Goal: Task Accomplishment & Management: Use online tool/utility

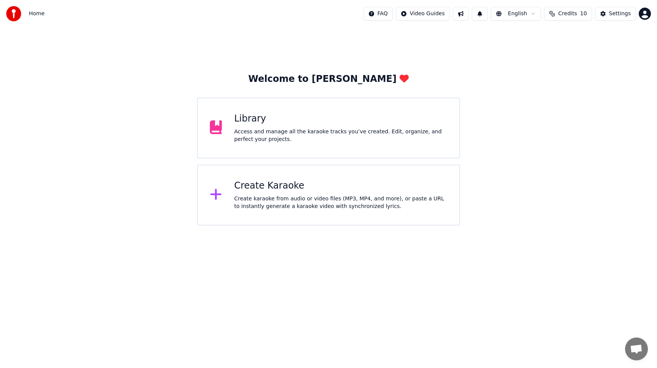
click at [577, 12] on span "Credits" at bounding box center [568, 14] width 19 height 8
click at [296, 111] on div "Library Access and manage all the karaoke tracks you’ve created. Edit, organize…" at bounding box center [328, 127] width 263 height 61
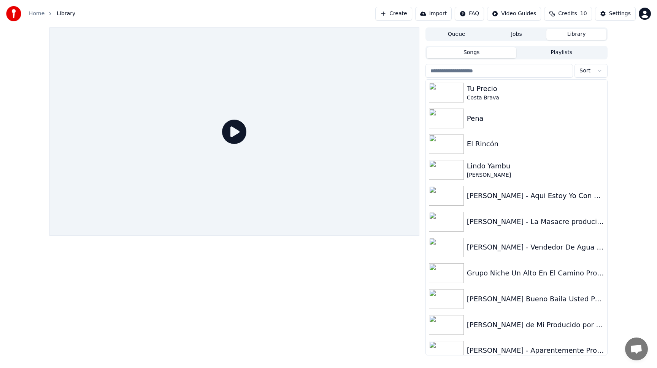
click at [400, 13] on button "Create" at bounding box center [394, 14] width 37 height 14
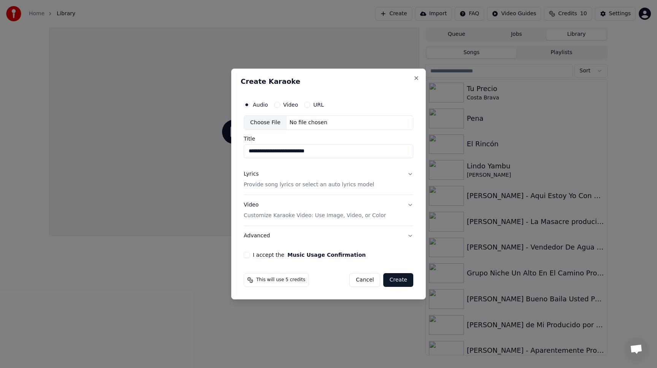
click at [271, 124] on div "Choose File" at bounding box center [265, 123] width 43 height 14
type input "**********"
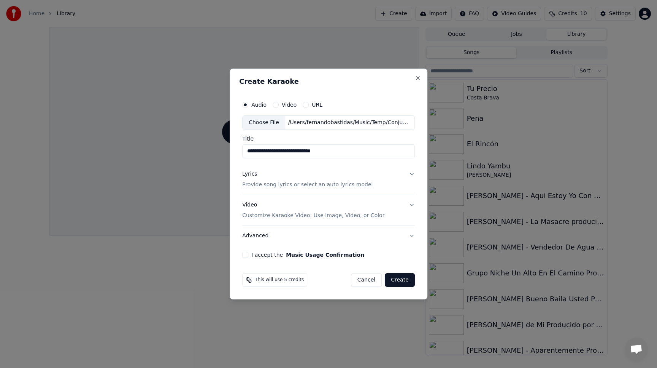
click at [247, 172] on div "Lyrics" at bounding box center [249, 174] width 15 height 8
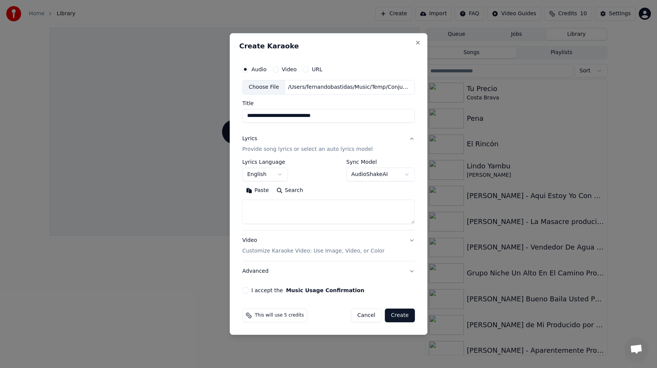
click at [264, 171] on button "English" at bounding box center [265, 174] width 46 height 14
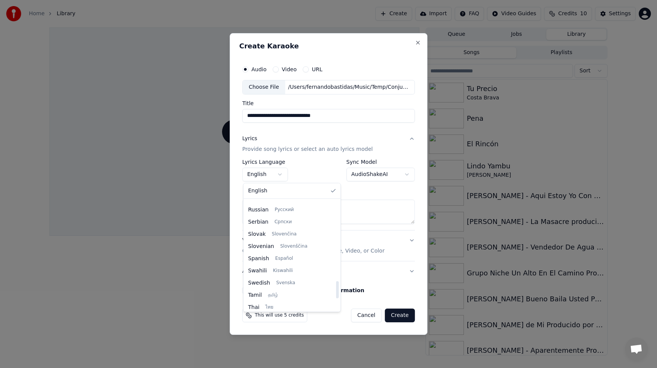
scroll to position [524, 0]
select select "**"
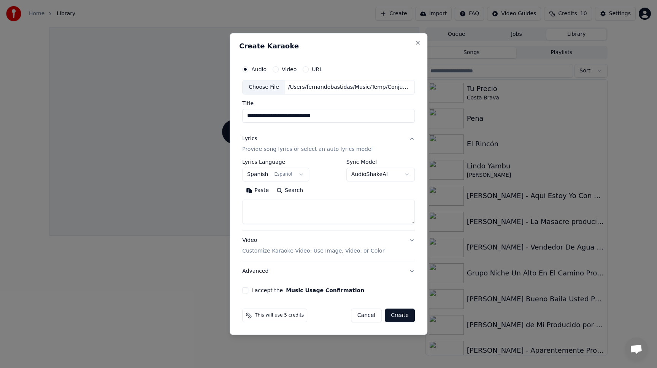
click at [264, 209] on textarea at bounding box center [328, 211] width 173 height 24
paste textarea "**********"
type textarea "**********"
click at [387, 176] on body "**********" at bounding box center [328, 184] width 657 height 368
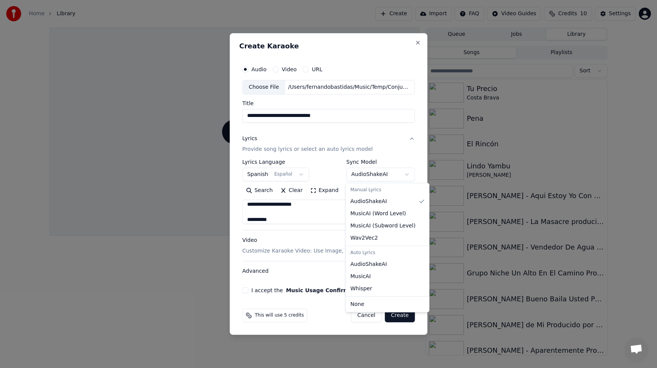
click at [377, 105] on body "**********" at bounding box center [328, 184] width 657 height 368
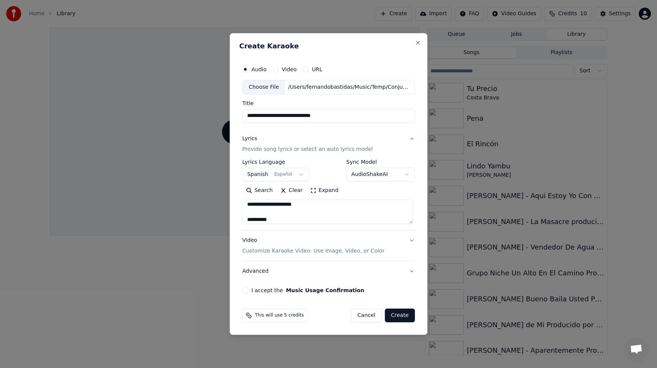
click at [271, 247] on p "Customize Karaoke Video: Use Image, Video, or Color" at bounding box center [313, 251] width 142 height 8
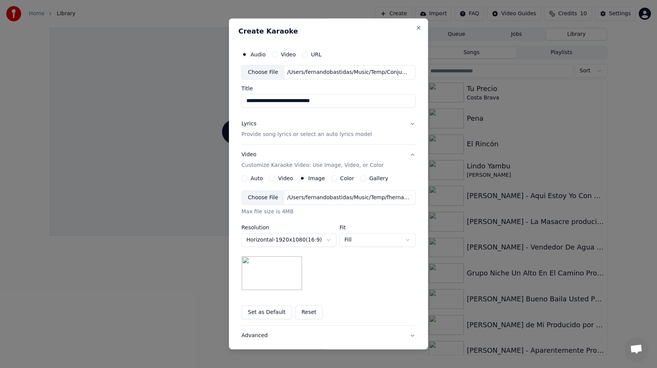
click at [261, 201] on div "Choose File" at bounding box center [263, 198] width 43 height 14
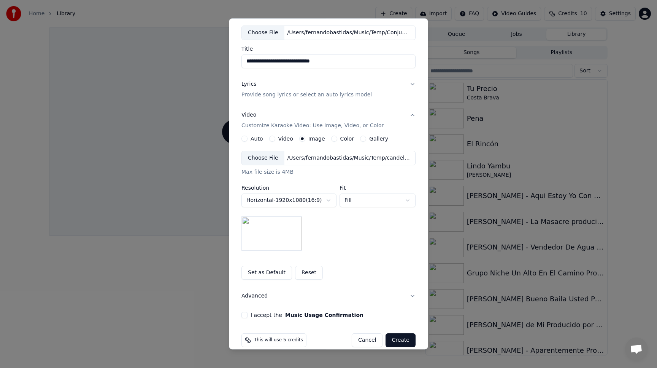
scroll to position [49, 0]
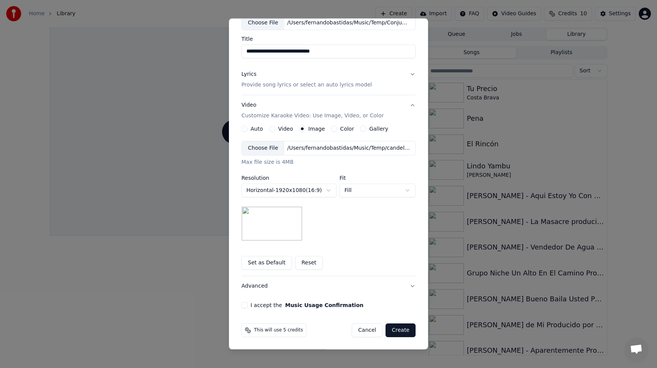
click at [259, 285] on button "Advanced" at bounding box center [329, 286] width 174 height 20
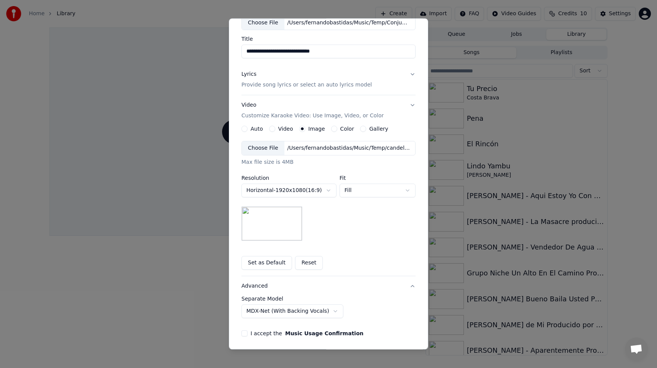
scroll to position [0, 0]
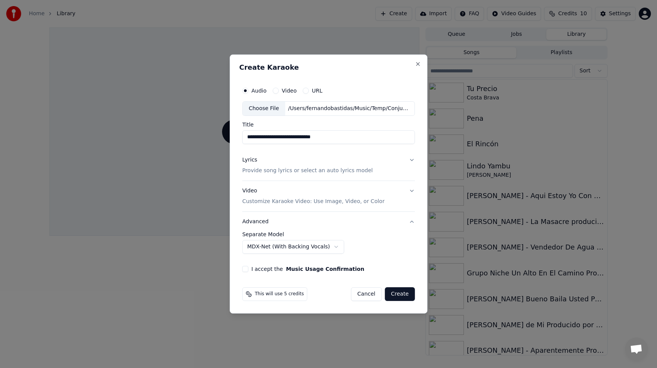
click at [247, 270] on button "I accept the Music Usage Confirmation" at bounding box center [245, 269] width 6 height 6
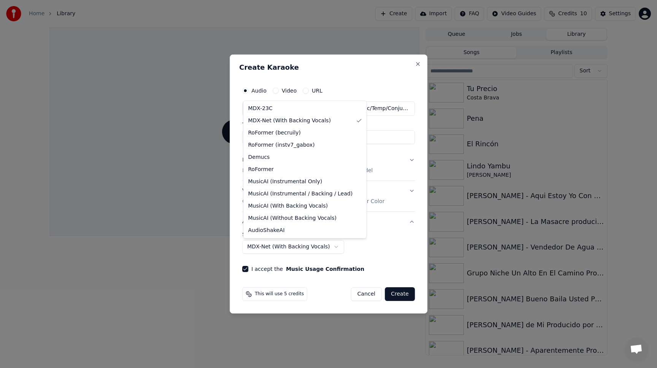
click at [327, 247] on body "**********" at bounding box center [328, 184] width 657 height 368
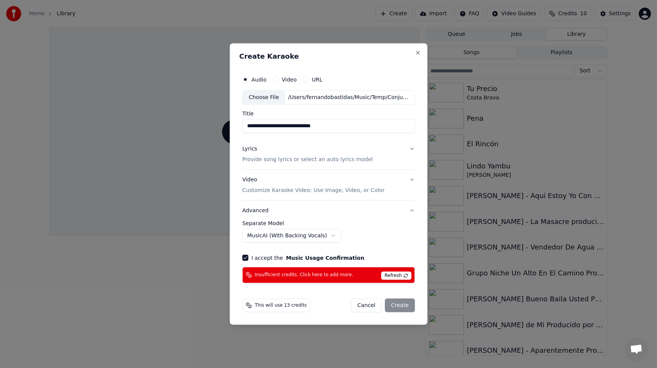
click at [290, 234] on body "**********" at bounding box center [328, 184] width 657 height 368
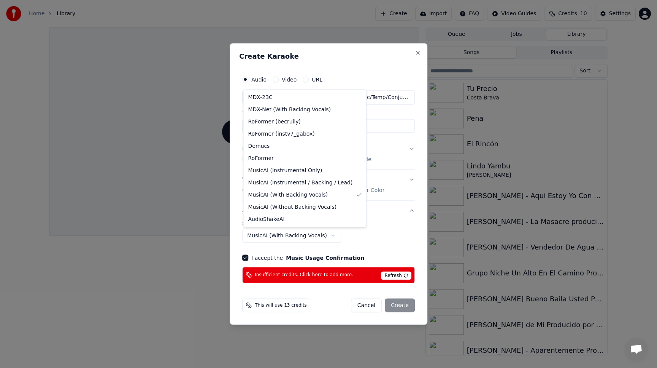
select select "**********"
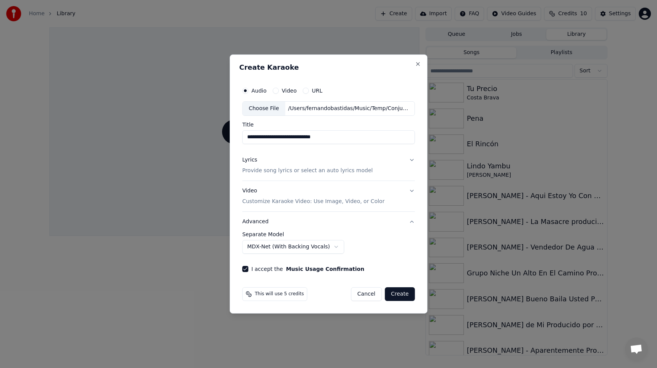
click at [399, 292] on button "Create" at bounding box center [400, 294] width 30 height 14
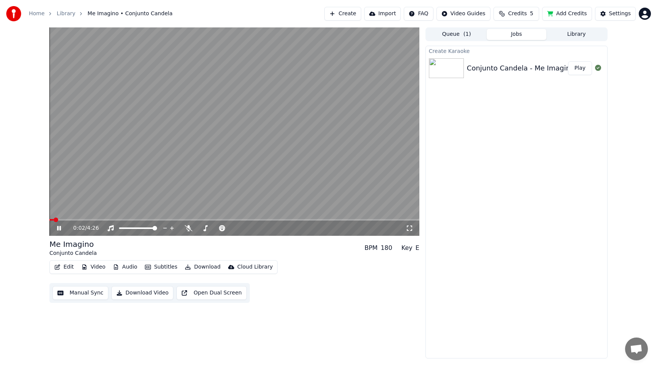
click at [326, 193] on video at bounding box center [234, 131] width 370 height 208
click at [60, 229] on icon at bounding box center [65, 228] width 18 height 6
click at [188, 227] on icon at bounding box center [189, 228] width 8 height 6
click at [105, 186] on video at bounding box center [234, 131] width 370 height 208
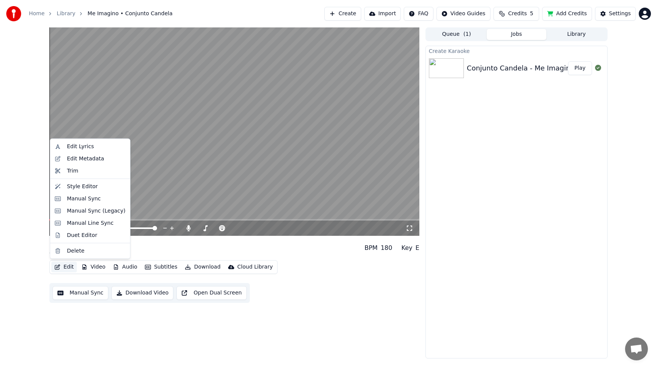
click at [64, 266] on button "Edit" at bounding box center [63, 266] width 25 height 11
click at [81, 183] on div "Style Editor" at bounding box center [82, 186] width 31 height 8
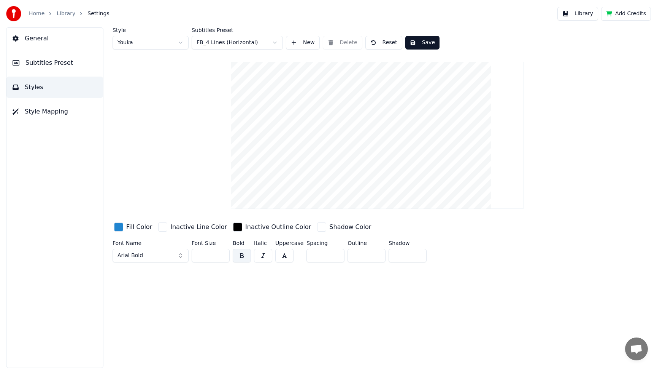
click at [233, 229] on div "button" at bounding box center [237, 226] width 9 height 9
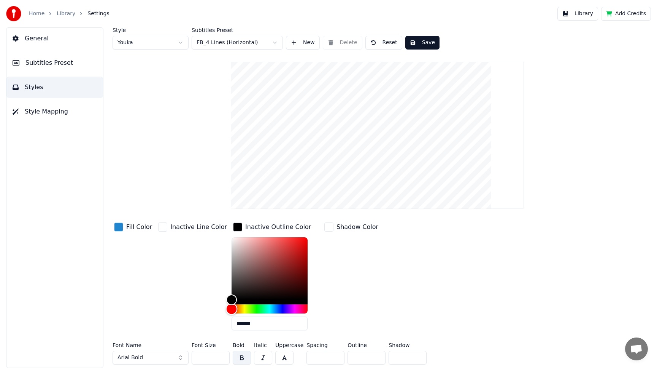
click at [235, 309] on div "Hue" at bounding box center [270, 308] width 76 height 9
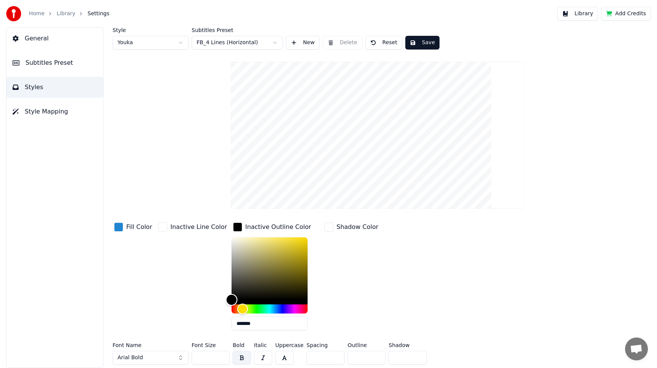
click at [251, 264] on div "Color" at bounding box center [270, 268] width 76 height 62
click at [242, 279] on div "Color" at bounding box center [270, 268] width 76 height 62
click at [235, 285] on div "Color" at bounding box center [270, 268] width 76 height 62
click at [256, 282] on div "Color" at bounding box center [270, 268] width 76 height 62
click at [272, 293] on div "Color" at bounding box center [270, 268] width 76 height 62
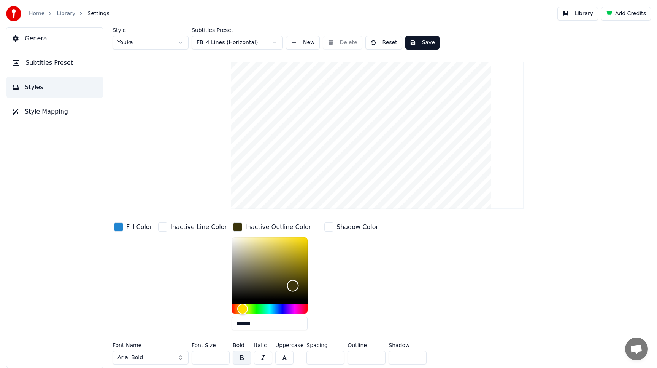
click at [285, 285] on div "Color" at bounding box center [270, 268] width 76 height 62
click at [279, 269] on div "Color" at bounding box center [270, 268] width 76 height 62
click at [276, 278] on div "Color" at bounding box center [270, 268] width 76 height 62
type input "*******"
click at [275, 284] on div "Color" at bounding box center [270, 268] width 76 height 62
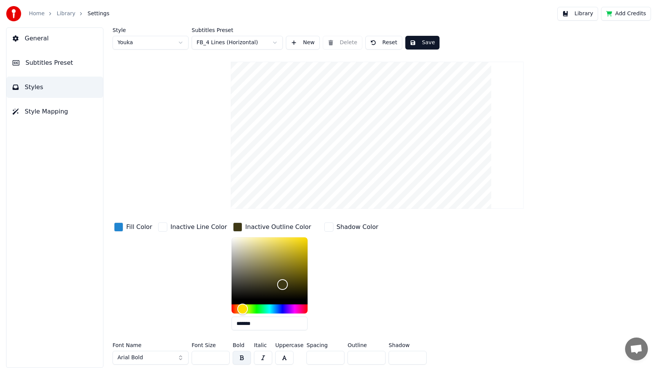
click at [325, 228] on div "button" at bounding box center [329, 226] width 9 height 9
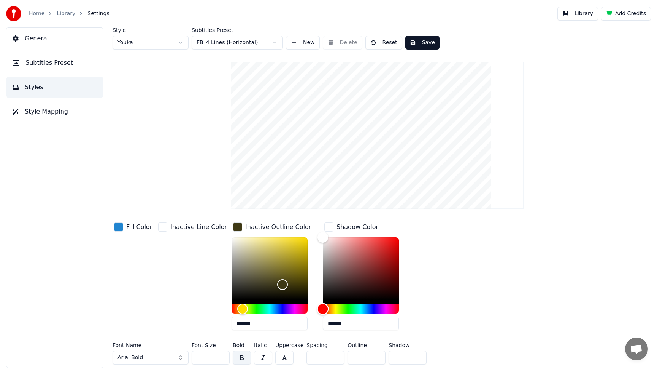
click at [317, 306] on div "Hue" at bounding box center [323, 309] width 12 height 12
click at [388, 306] on div "Hue" at bounding box center [361, 308] width 76 height 9
click at [390, 306] on div "Hue" at bounding box center [396, 309] width 12 height 12
click at [375, 240] on div "Color" at bounding box center [361, 268] width 76 height 62
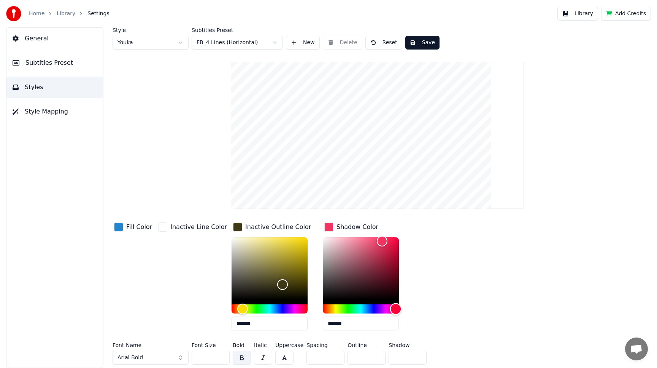
click at [329, 305] on div "Hue" at bounding box center [361, 308] width 76 height 9
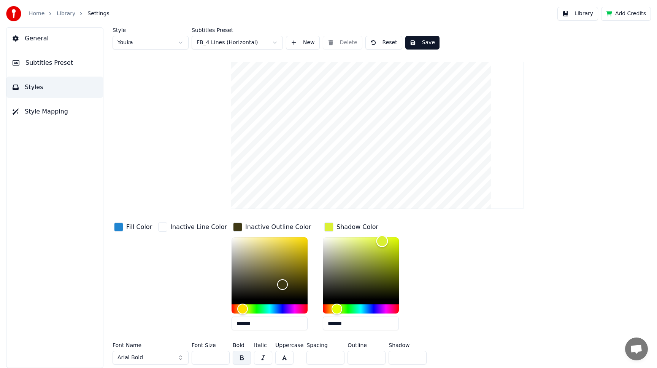
click at [329, 247] on div "Color" at bounding box center [361, 268] width 76 height 62
click at [387, 307] on div "Hue" at bounding box center [361, 308] width 76 height 9
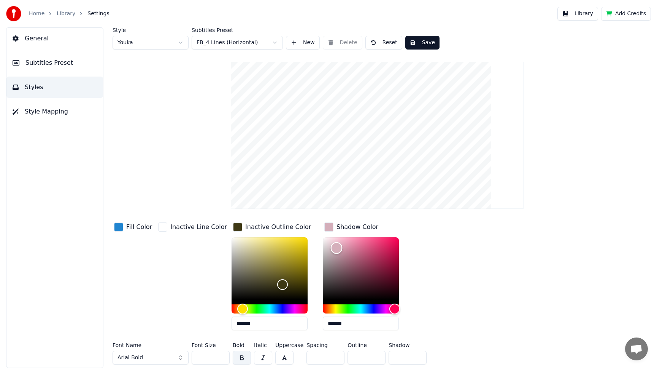
click at [384, 291] on div "Color" at bounding box center [361, 268] width 76 height 62
click at [384, 249] on div "Color" at bounding box center [361, 268] width 76 height 62
click at [384, 236] on div "Shadow Color *******" at bounding box center [367, 278] width 88 height 115
click at [363, 237] on div "Color" at bounding box center [361, 268] width 76 height 62
type input "*******"
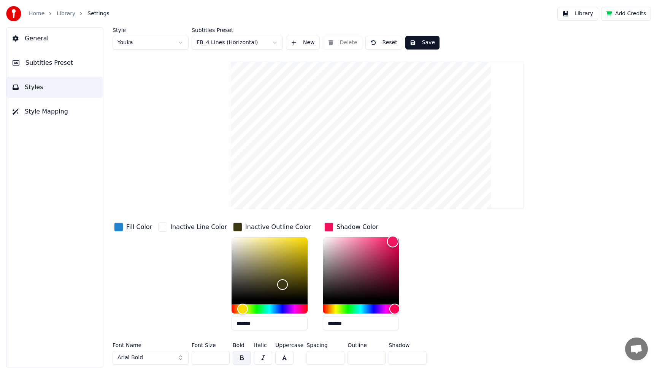
click at [385, 241] on div "Color" at bounding box center [361, 268] width 76 height 62
click at [120, 226] on div "button" at bounding box center [118, 226] width 9 height 9
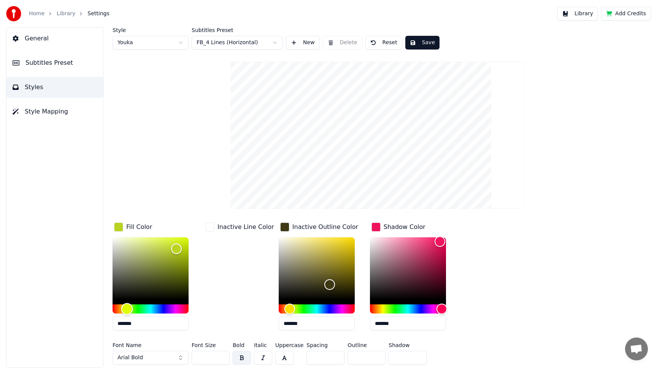
click at [127, 308] on div "Hue" at bounding box center [151, 308] width 76 height 9
click at [125, 305] on div "Hue" at bounding box center [127, 309] width 12 height 12
click at [154, 250] on div "Color" at bounding box center [151, 268] width 76 height 62
type input "*******"
click at [144, 243] on div "Color" at bounding box center [151, 268] width 76 height 62
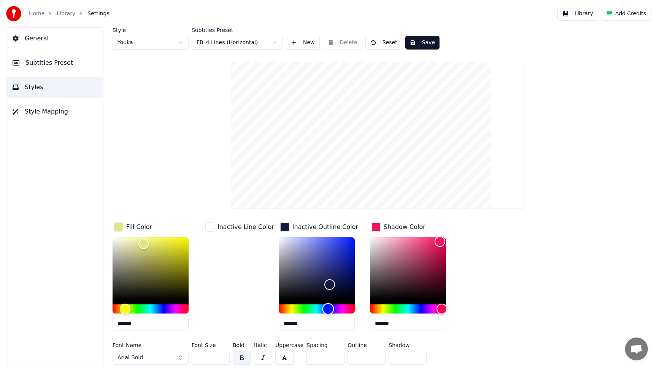
click at [323, 305] on div "Hue" at bounding box center [317, 308] width 76 height 9
type input "*******"
click at [340, 240] on div "Color" at bounding box center [317, 268] width 76 height 62
drag, startPoint x: 144, startPoint y: 244, endPoint x: 160, endPoint y: 252, distance: 18.2
click at [160, 252] on div "Color" at bounding box center [160, 253] width 12 height 12
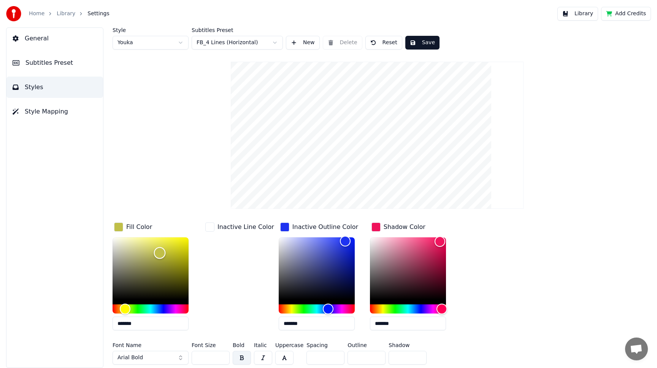
click at [150, 240] on div "Color" at bounding box center [151, 268] width 76 height 62
click at [162, 243] on div "Color" at bounding box center [151, 268] width 76 height 62
click at [180, 245] on div "Color" at bounding box center [151, 268] width 76 height 62
click at [122, 306] on div "Hue" at bounding box center [125, 309] width 12 height 12
click at [128, 306] on div "Hue" at bounding box center [151, 308] width 76 height 9
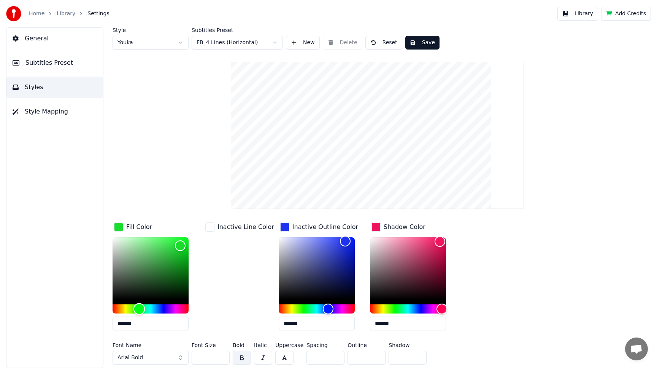
click at [139, 309] on div "Hue" at bounding box center [151, 308] width 76 height 9
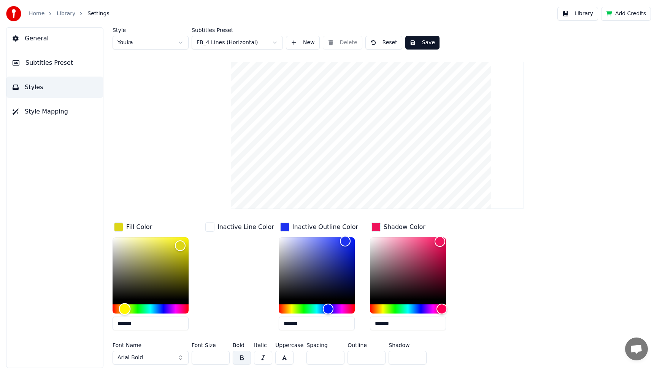
click at [125, 309] on div "Hue" at bounding box center [151, 308] width 76 height 9
click at [145, 242] on div "Color" at bounding box center [151, 268] width 76 height 62
click at [133, 246] on div "Color" at bounding box center [151, 268] width 76 height 62
click at [122, 244] on div "Color" at bounding box center [151, 268] width 76 height 62
click at [146, 243] on div "Color" at bounding box center [151, 268] width 76 height 62
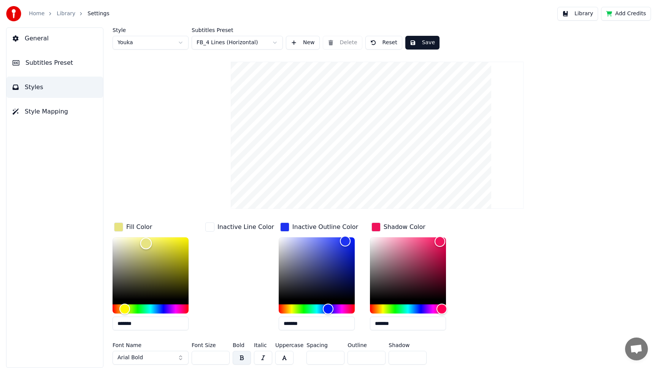
click at [159, 241] on div "Color" at bounding box center [151, 268] width 76 height 62
click at [177, 241] on div "Color" at bounding box center [151, 268] width 76 height 62
type input "*******"
click at [185, 243] on div "Color" at bounding box center [151, 268] width 76 height 62
type input "*******"
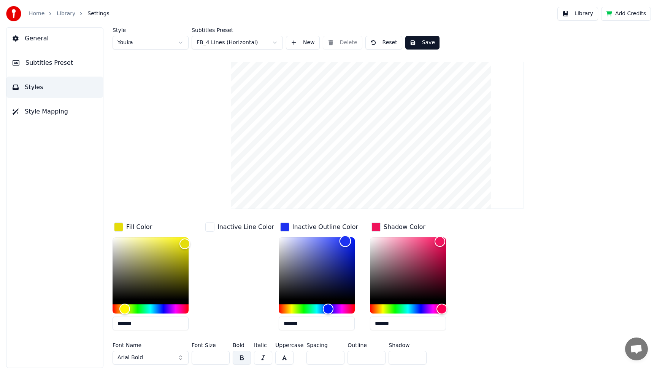
click at [337, 262] on div "Color" at bounding box center [317, 268] width 76 height 62
click at [419, 40] on button "Save" at bounding box center [423, 43] width 34 height 14
click at [43, 40] on span "General" at bounding box center [37, 38] width 24 height 9
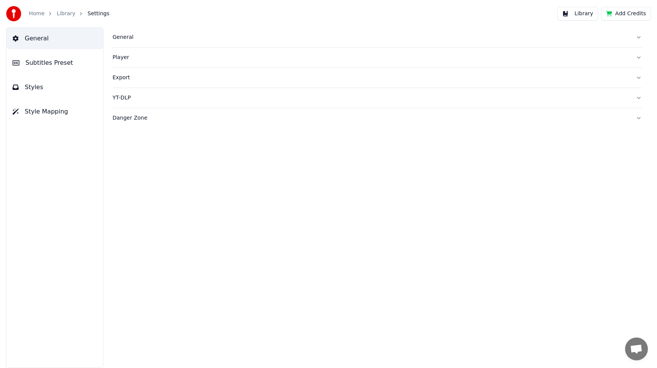
click at [119, 35] on div "General" at bounding box center [371, 37] width 517 height 8
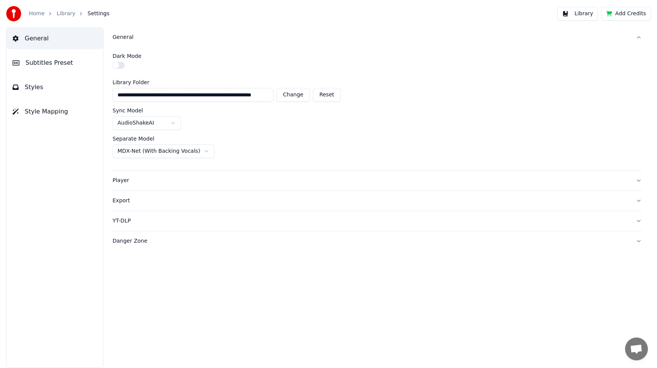
click at [122, 220] on div "YT-DLP" at bounding box center [371, 221] width 517 height 8
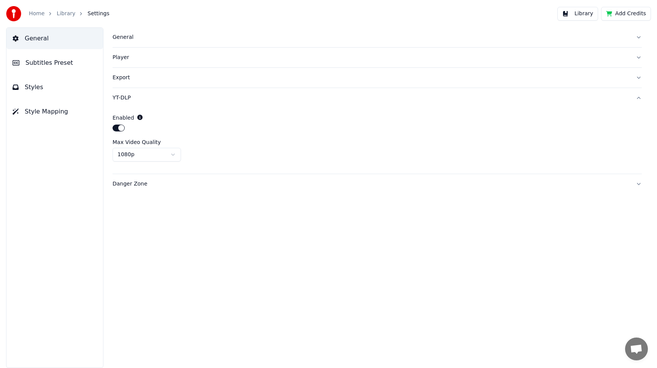
click at [43, 82] on button "Styles" at bounding box center [54, 86] width 97 height 21
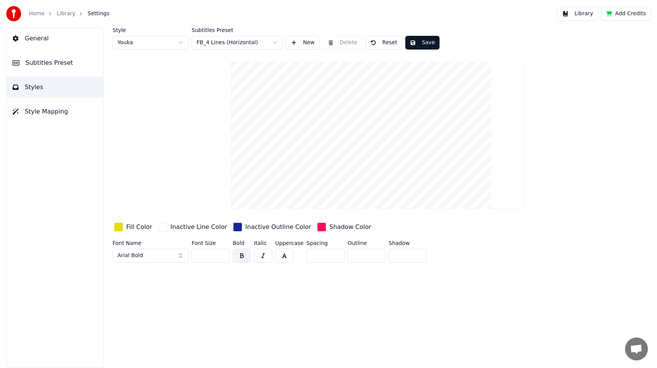
click at [44, 106] on button "Style Mapping" at bounding box center [54, 111] width 97 height 21
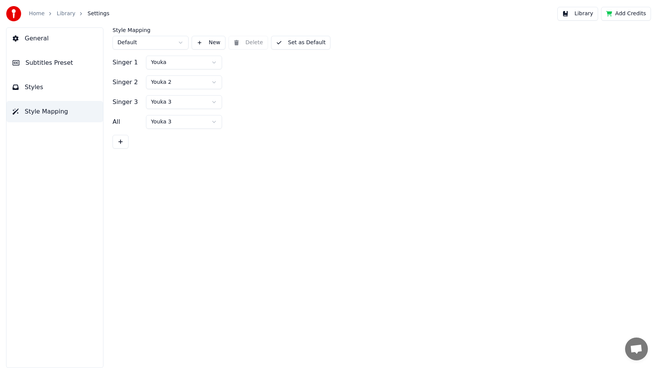
click at [54, 62] on span "Subtitles Preset" at bounding box center [49, 62] width 48 height 9
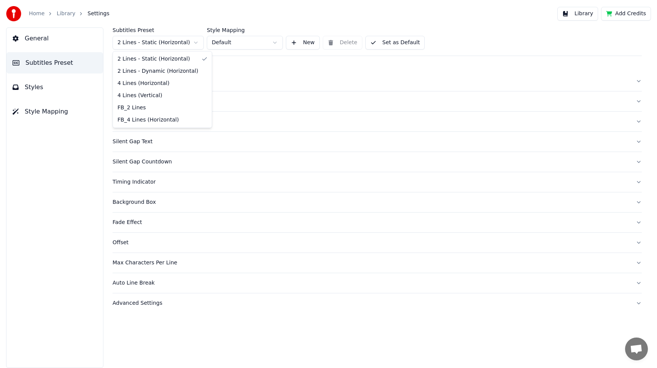
click at [166, 45] on html "Home Library Settings Library Add Credits General Subtitles Preset Styles Style…" at bounding box center [328, 184] width 657 height 368
click at [127, 80] on div "General" at bounding box center [371, 81] width 517 height 8
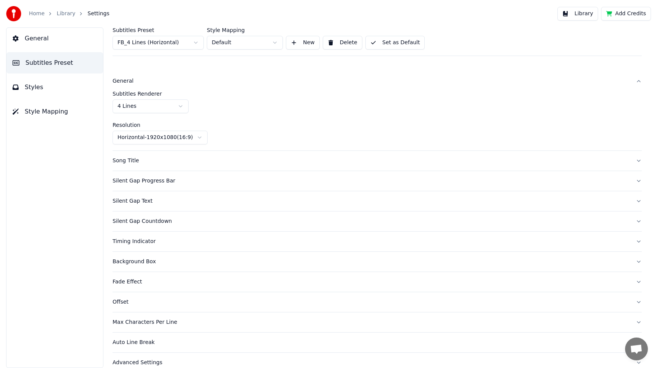
click at [135, 175] on button "Silent Gap Progress Bar" at bounding box center [378, 181] width 530 height 20
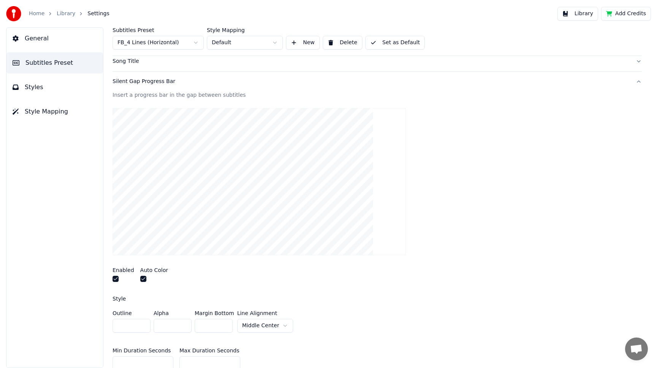
scroll to position [42, 0]
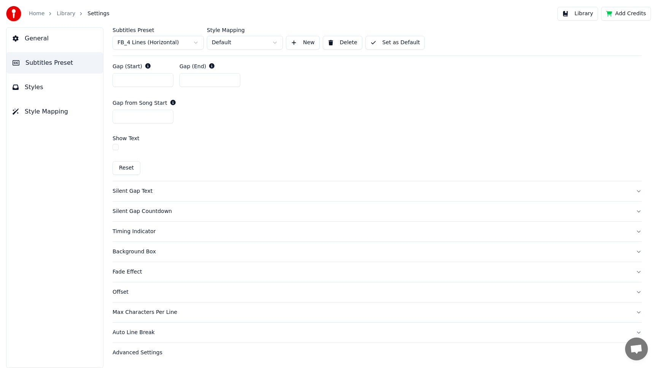
click at [144, 190] on div "Silent Gap Text" at bounding box center [371, 191] width 517 height 8
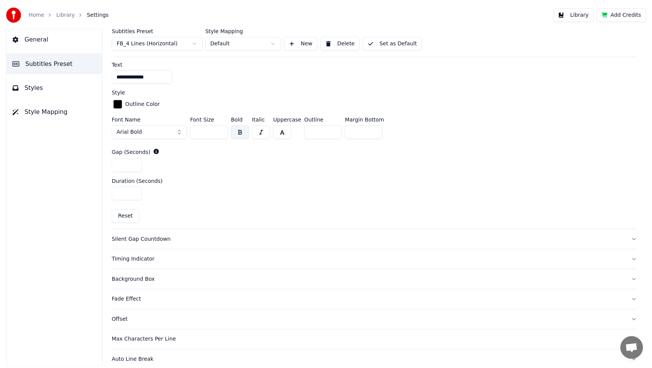
scroll to position [323, 0]
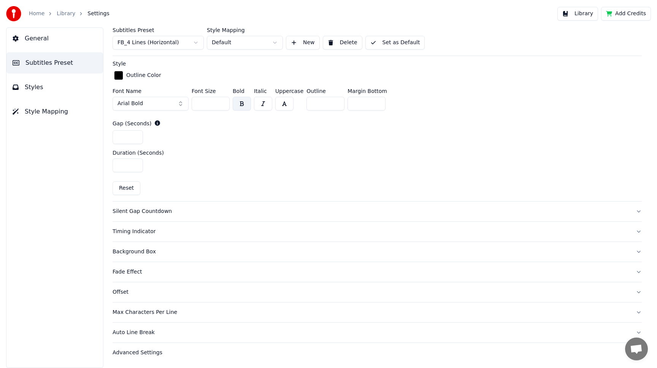
click at [580, 13] on button "Library" at bounding box center [578, 14] width 41 height 14
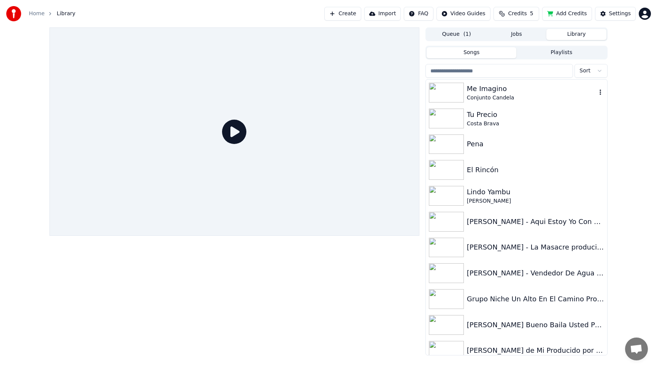
click at [493, 89] on div "Me Imagino" at bounding box center [532, 88] width 130 height 11
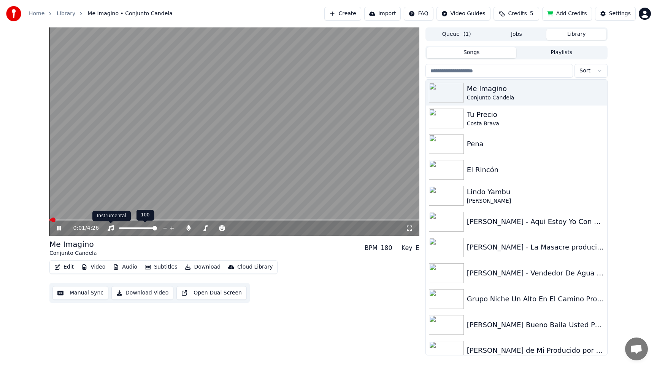
click at [96, 220] on div "Instrumental Instrumental" at bounding box center [111, 215] width 38 height 11
click at [86, 219] on span at bounding box center [234, 220] width 370 height 2
click at [120, 219] on span at bounding box center [234, 220] width 370 height 2
click at [153, 219] on span at bounding box center [234, 220] width 370 height 2
click at [187, 228] on icon at bounding box center [189, 228] width 8 height 6
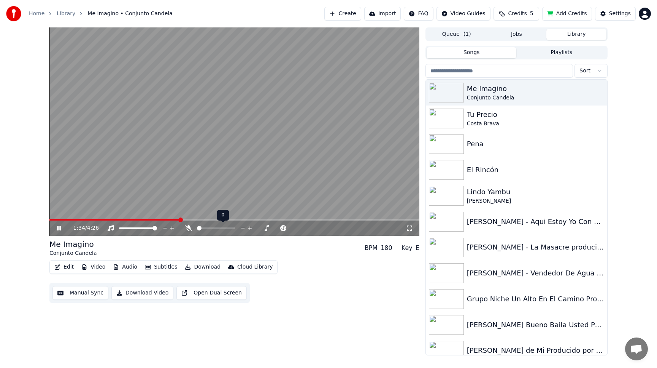
click at [187, 228] on icon at bounding box center [189, 228] width 8 height 6
click at [200, 220] on span at bounding box center [234, 220] width 370 height 2
click at [214, 220] on span at bounding box center [234, 220] width 370 height 2
click at [229, 219] on span at bounding box center [234, 220] width 370 height 2
click at [247, 219] on span at bounding box center [234, 220] width 370 height 2
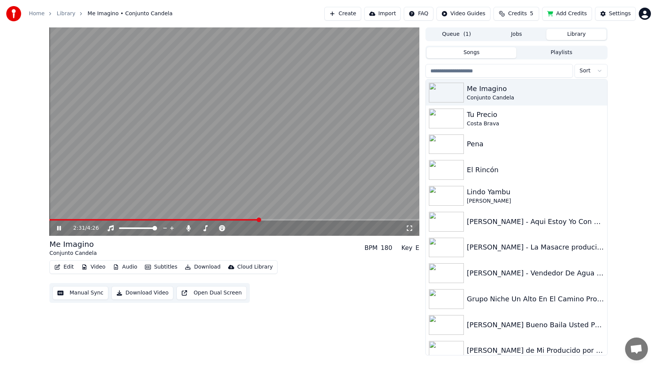
click at [259, 220] on span at bounding box center [234, 220] width 370 height 2
click at [318, 220] on span at bounding box center [234, 220] width 370 height 2
click at [357, 220] on span at bounding box center [234, 220] width 370 height 2
click at [377, 220] on span at bounding box center [234, 220] width 370 height 2
click at [388, 220] on span at bounding box center [234, 220] width 370 height 2
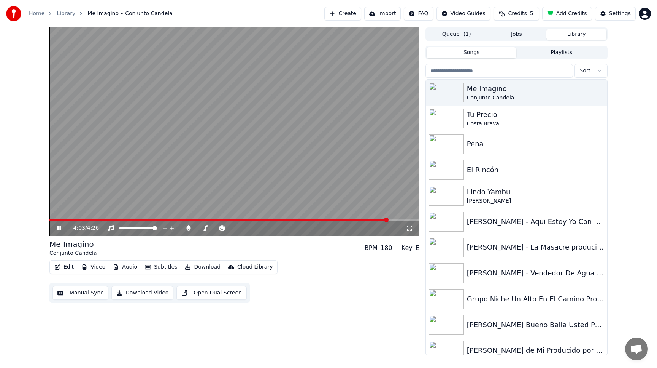
click at [300, 175] on video at bounding box center [234, 131] width 370 height 208
click at [70, 267] on button "Edit" at bounding box center [63, 266] width 25 height 11
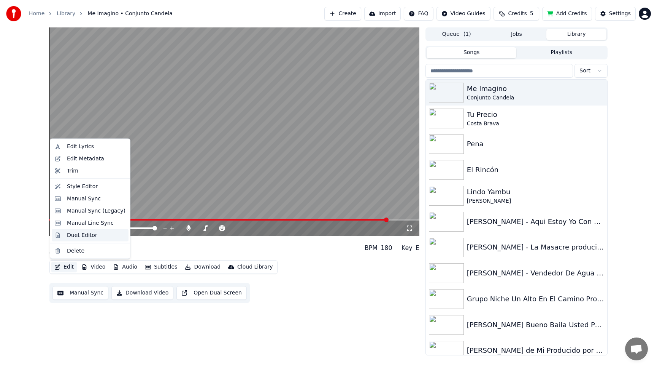
click at [90, 236] on div "Duet Editor" at bounding box center [82, 235] width 30 height 8
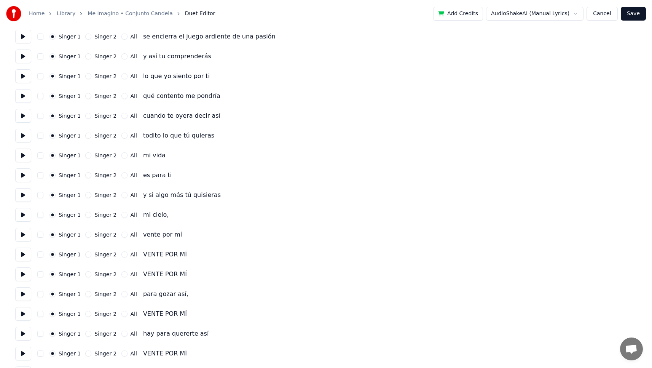
scroll to position [167, 0]
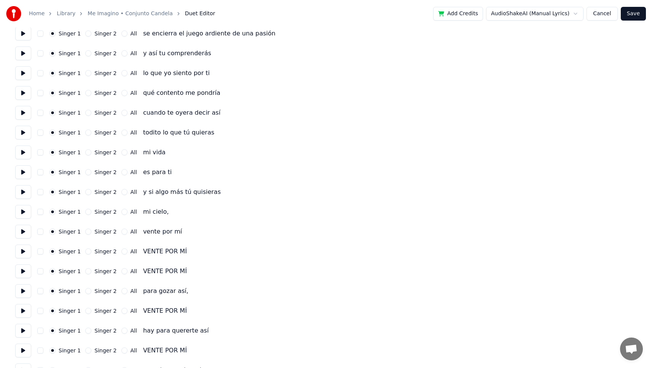
click at [87, 251] on button "Singer 2" at bounding box center [88, 251] width 6 height 6
click at [86, 271] on button "Singer 2" at bounding box center [88, 271] width 6 height 6
click at [88, 310] on button "Singer 2" at bounding box center [88, 310] width 6 height 6
click at [88, 350] on button "Singer 2" at bounding box center [88, 350] width 6 height 6
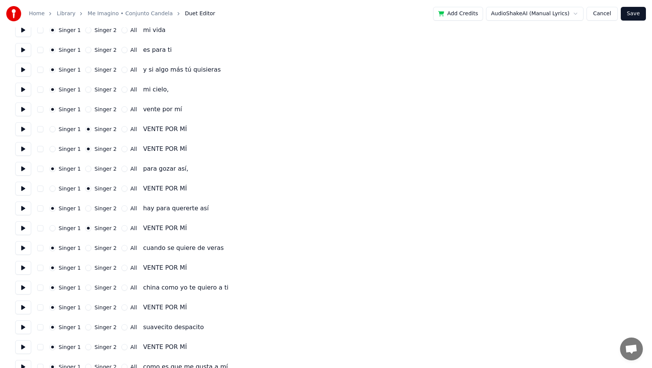
scroll to position [296, 0]
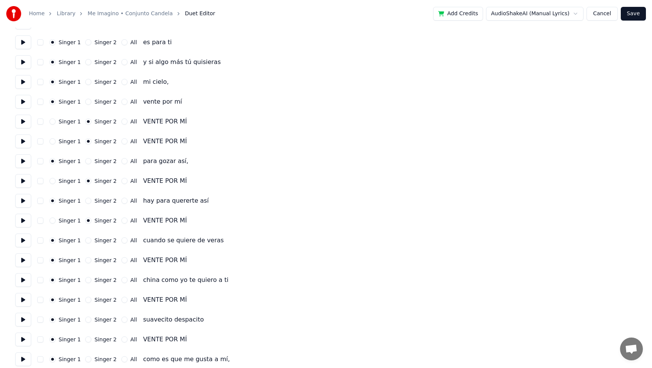
click at [86, 261] on button "Singer 2" at bounding box center [88, 260] width 6 height 6
click at [87, 299] on button "Singer 2" at bounding box center [88, 299] width 6 height 6
click at [85, 340] on button "Singer 2" at bounding box center [88, 339] width 6 height 6
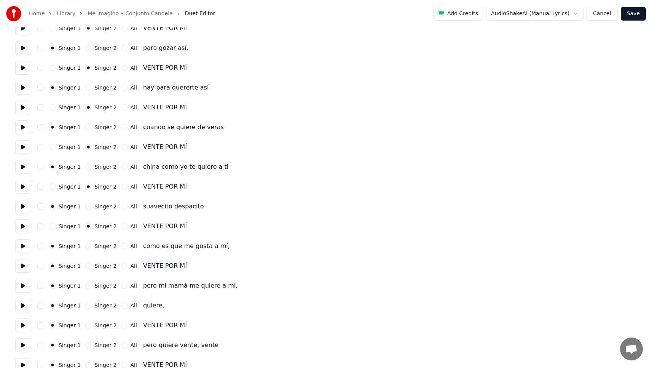
scroll to position [421, 0]
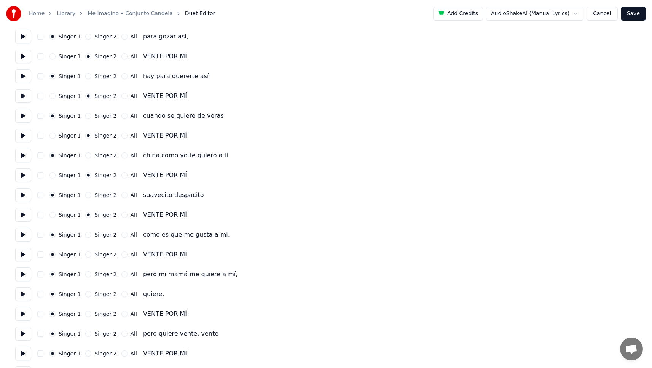
click at [86, 255] on button "Singer 2" at bounding box center [88, 254] width 6 height 6
click at [85, 314] on button "Singer 2" at bounding box center [88, 313] width 6 height 6
click at [86, 352] on button "Singer 2" at bounding box center [88, 353] width 6 height 6
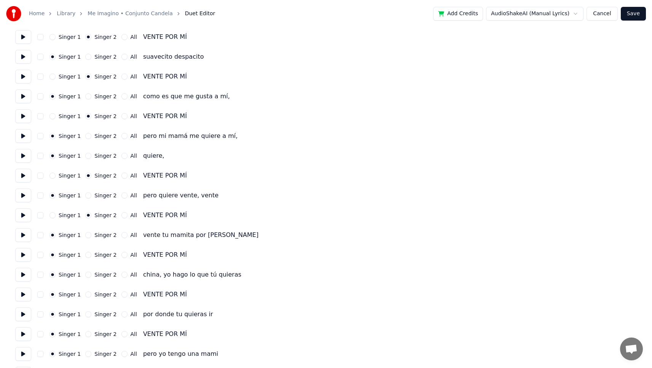
scroll to position [574, 0]
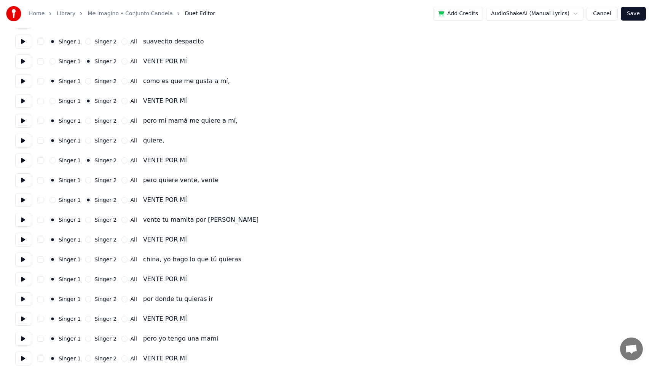
click at [86, 241] on button "Singer 2" at bounding box center [88, 239] width 6 height 6
click at [85, 280] on button "Singer 2" at bounding box center [88, 279] width 6 height 6
click at [87, 320] on button "Singer 2" at bounding box center [88, 318] width 6 height 6
click at [88, 358] on button "Singer 2" at bounding box center [88, 358] width 6 height 6
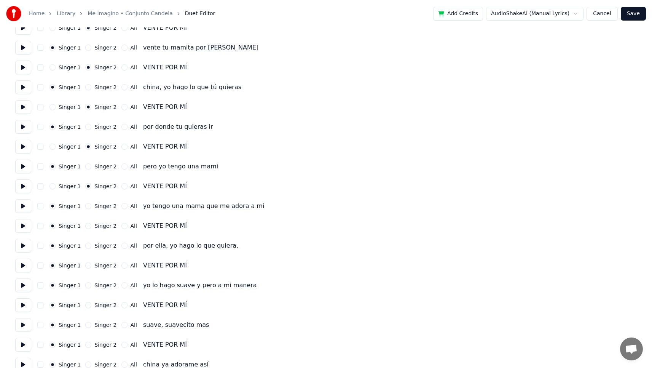
scroll to position [758, 0]
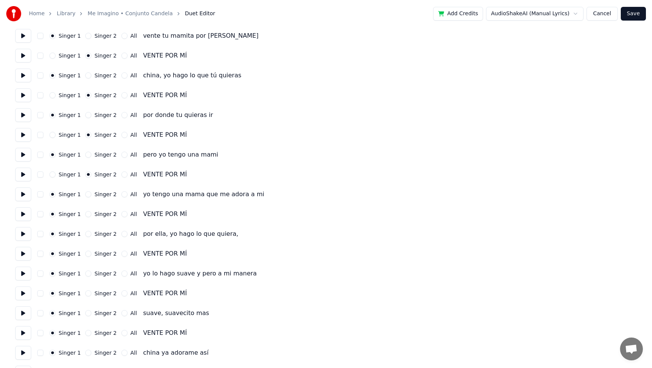
click at [86, 213] on button "Singer 2" at bounding box center [88, 214] width 6 height 6
click at [86, 254] on button "Singer 2" at bounding box center [88, 253] width 6 height 6
click at [85, 295] on button "Singer 2" at bounding box center [88, 293] width 6 height 6
click at [86, 334] on button "Singer 2" at bounding box center [88, 332] width 6 height 6
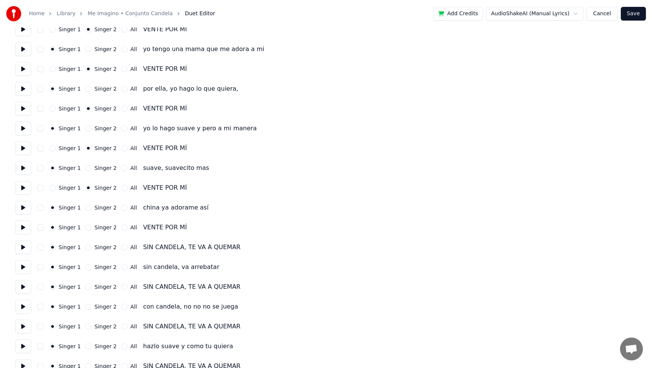
scroll to position [907, 0]
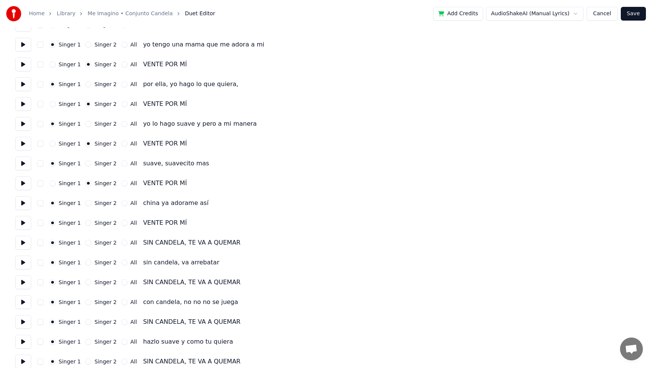
click at [86, 224] on button "Singer 2" at bounding box center [88, 223] width 6 height 6
click at [85, 243] on button "Singer 2" at bounding box center [88, 242] width 6 height 6
click at [87, 282] on button "Singer 2" at bounding box center [88, 282] width 6 height 6
click at [89, 322] on button "Singer 2" at bounding box center [88, 321] width 6 height 6
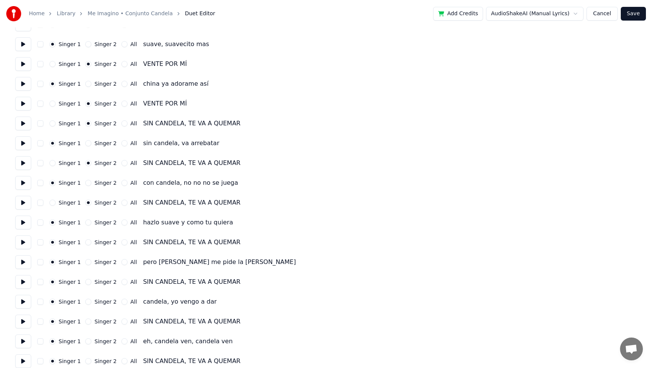
scroll to position [1031, 0]
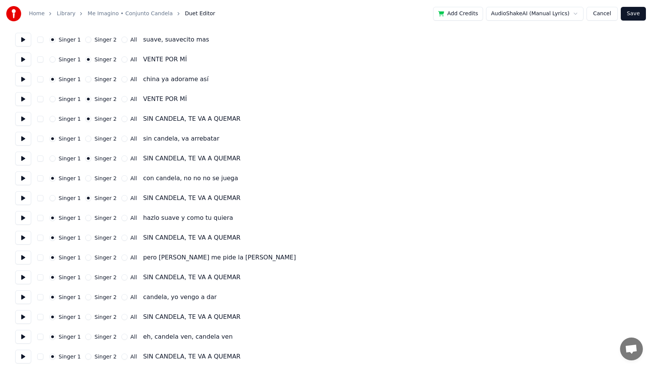
click at [86, 239] on button "Singer 2" at bounding box center [88, 237] width 6 height 6
click at [87, 277] on button "Singer 2" at bounding box center [88, 277] width 6 height 6
click at [87, 318] on button "Singer 2" at bounding box center [88, 317] width 6 height 6
click at [85, 357] on button "Singer 2" at bounding box center [88, 356] width 6 height 6
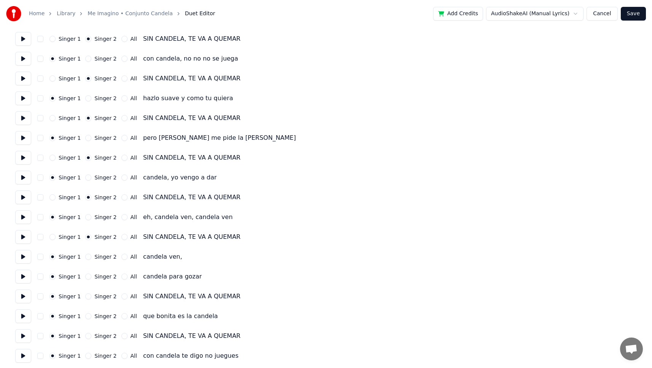
scroll to position [1153, 0]
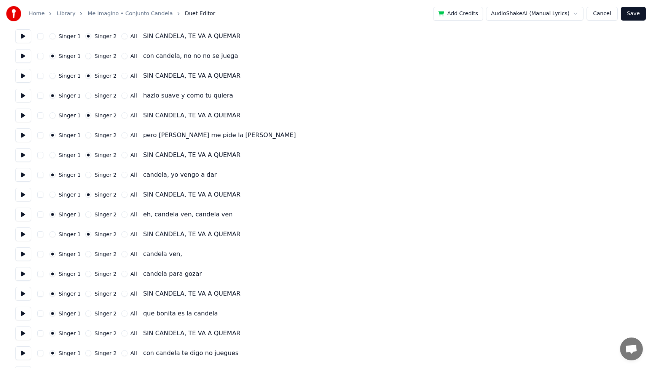
click at [85, 294] on button "Singer 2" at bounding box center [88, 293] width 6 height 6
click at [86, 333] on button "Singer 2" at bounding box center [88, 333] width 6 height 6
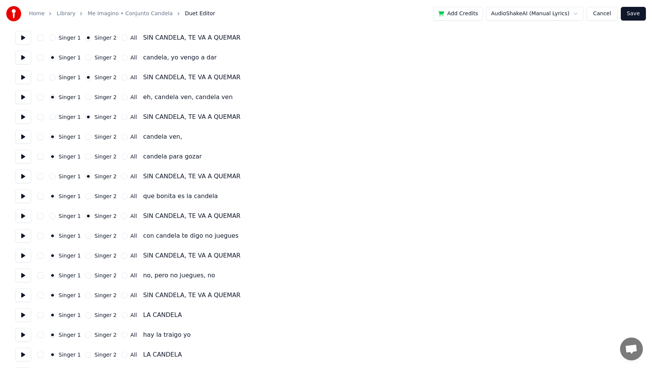
scroll to position [1280, 0]
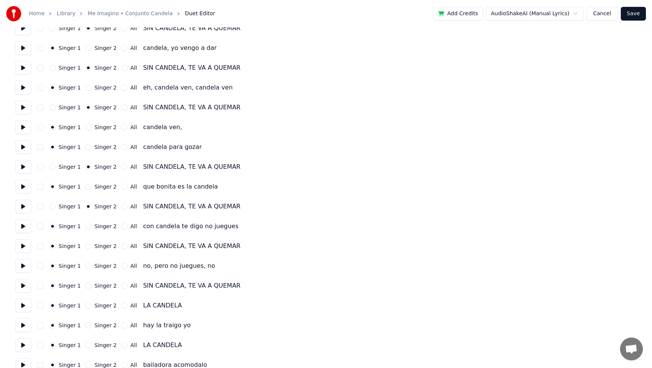
click at [87, 246] on button "Singer 2" at bounding box center [88, 246] width 6 height 6
click at [85, 288] on button "Singer 2" at bounding box center [88, 285] width 6 height 6
click at [85, 305] on button "Singer 2" at bounding box center [88, 305] width 6 height 6
click at [85, 345] on button "Singer 2" at bounding box center [88, 345] width 6 height 6
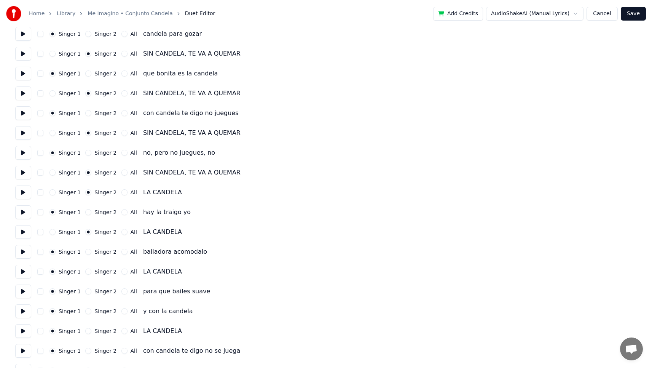
scroll to position [1410, 0]
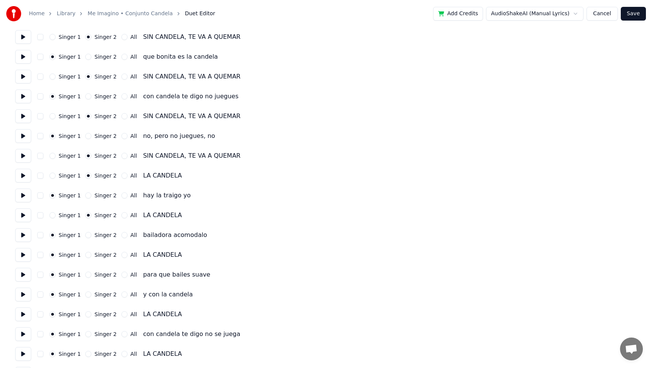
click at [85, 254] on button "Singer 2" at bounding box center [88, 254] width 6 height 6
click at [85, 316] on button "Singer 2" at bounding box center [88, 314] width 6 height 6
click at [86, 352] on button "Singer 2" at bounding box center [88, 353] width 6 height 6
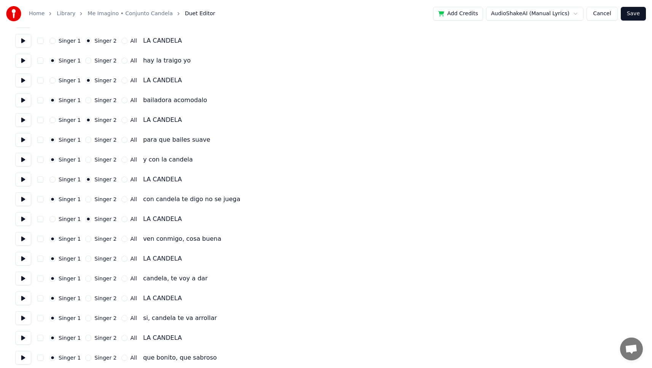
scroll to position [1558, 0]
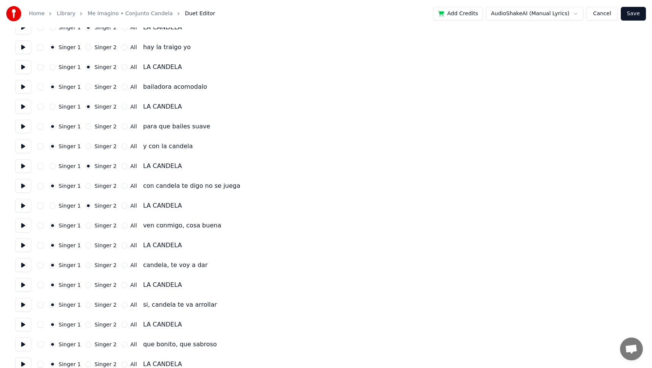
click at [87, 244] on button "Singer 2" at bounding box center [88, 245] width 6 height 6
click at [86, 285] on button "Singer 2" at bounding box center [88, 285] width 6 height 6
click at [87, 326] on button "Singer 2" at bounding box center [88, 324] width 6 height 6
click at [88, 363] on button "Singer 2" at bounding box center [88, 364] width 6 height 6
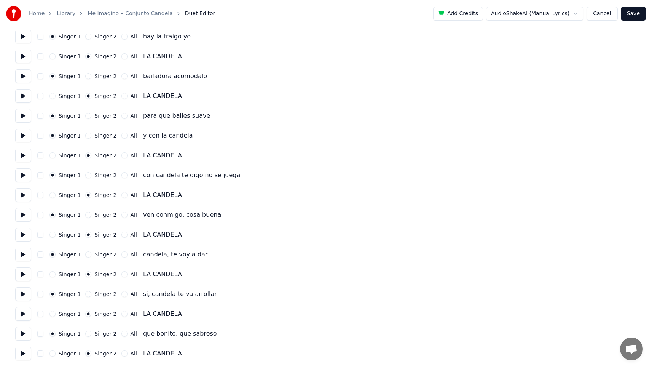
click at [629, 15] on button "Save" at bounding box center [633, 14] width 25 height 14
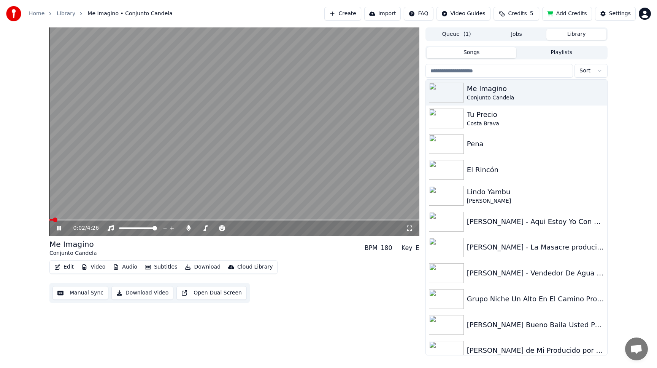
click at [74, 219] on span at bounding box center [234, 220] width 370 height 2
click at [107, 219] on span at bounding box center [234, 220] width 370 height 2
click at [138, 218] on video at bounding box center [234, 131] width 370 height 208
click at [145, 219] on span at bounding box center [234, 220] width 370 height 2
click at [143, 169] on video at bounding box center [234, 131] width 370 height 208
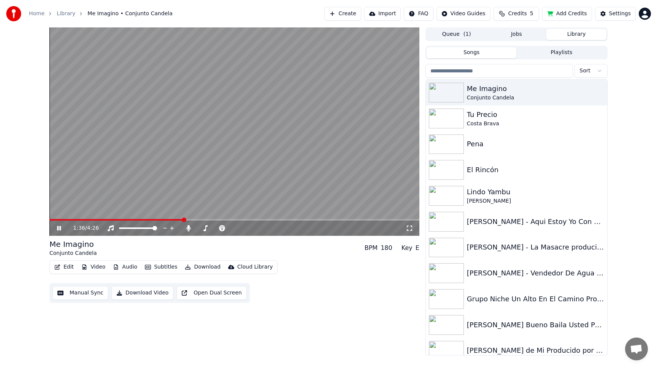
click at [210, 220] on span at bounding box center [234, 220] width 370 height 2
click at [234, 219] on span at bounding box center [234, 220] width 370 height 2
click at [258, 219] on span at bounding box center [234, 220] width 370 height 2
click at [311, 219] on span at bounding box center [234, 220] width 370 height 2
click at [366, 220] on span at bounding box center [234, 220] width 370 height 2
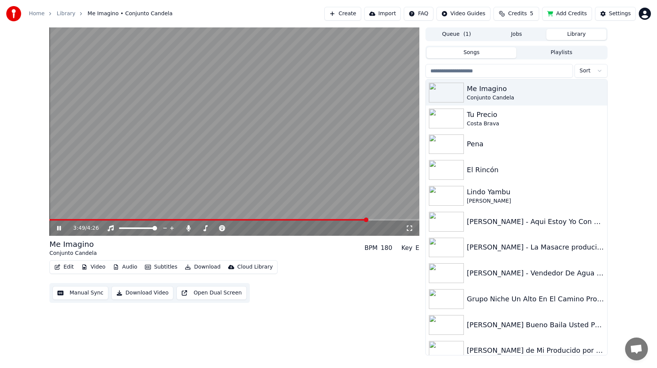
click at [373, 220] on span at bounding box center [234, 220] width 370 height 2
click at [303, 134] on video at bounding box center [234, 131] width 370 height 208
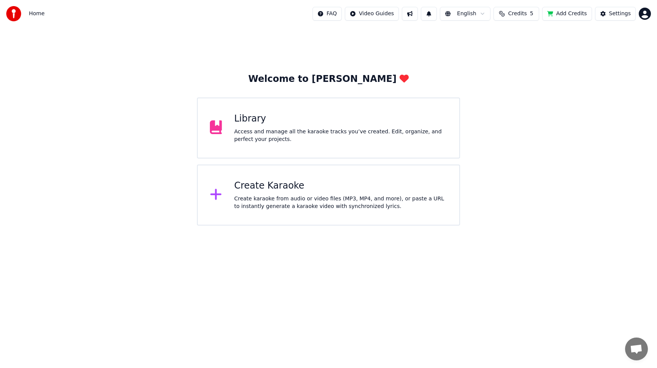
click at [258, 132] on div "Access and manage all the karaoke tracks you’ve created. Edit, organize, and pe…" at bounding box center [340, 135] width 213 height 15
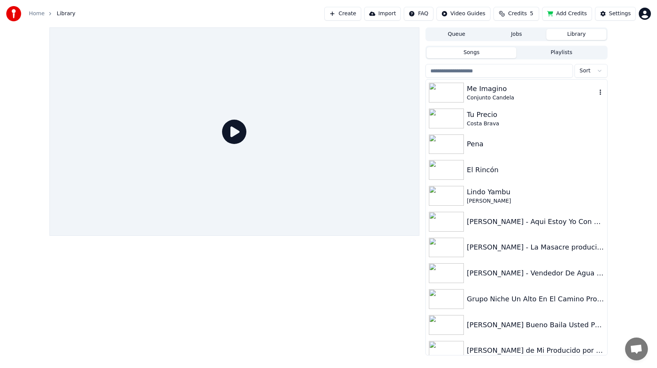
click at [471, 92] on div "Me Imagino" at bounding box center [532, 88] width 130 height 11
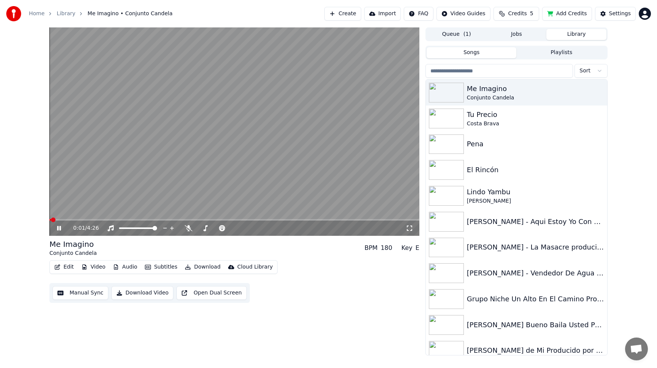
click at [119, 179] on video at bounding box center [234, 131] width 370 height 208
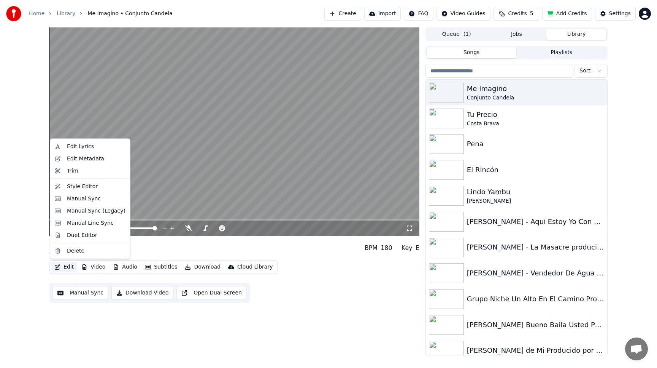
click at [67, 262] on button "Edit" at bounding box center [63, 266] width 25 height 11
click at [84, 235] on div "Duet Editor" at bounding box center [82, 235] width 30 height 8
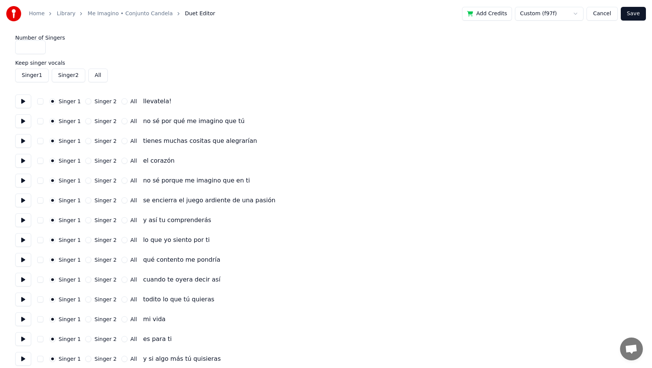
click at [605, 13] on button "Cancel" at bounding box center [601, 14] width 31 height 14
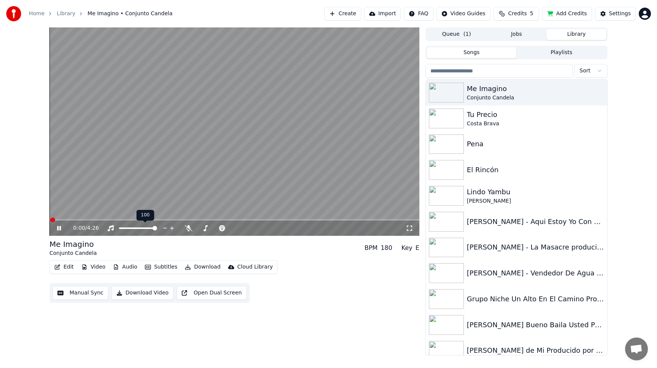
click at [155, 170] on video at bounding box center [234, 131] width 370 height 208
click at [76, 292] on button "Manual Sync" at bounding box center [81, 293] width 56 height 14
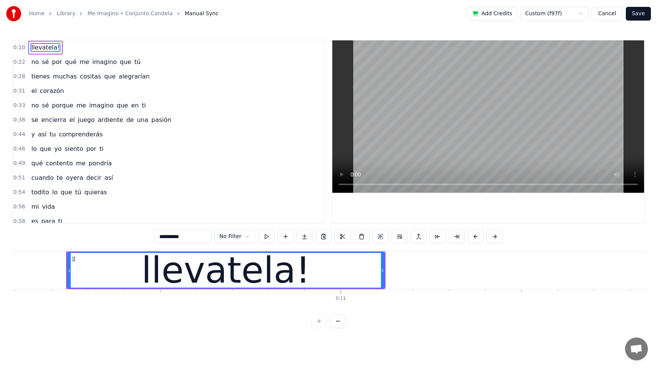
scroll to position [0, 3663]
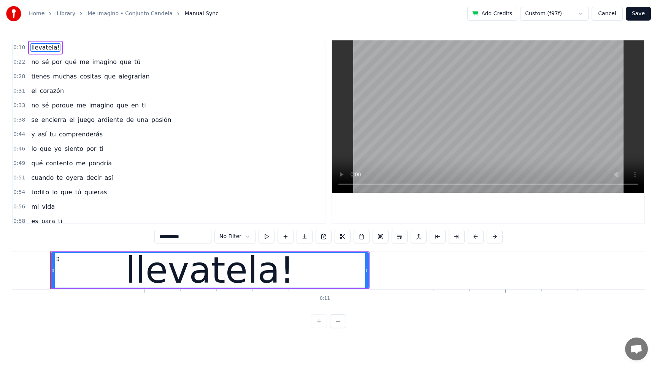
click at [609, 11] on button "Cancel" at bounding box center [607, 14] width 31 height 14
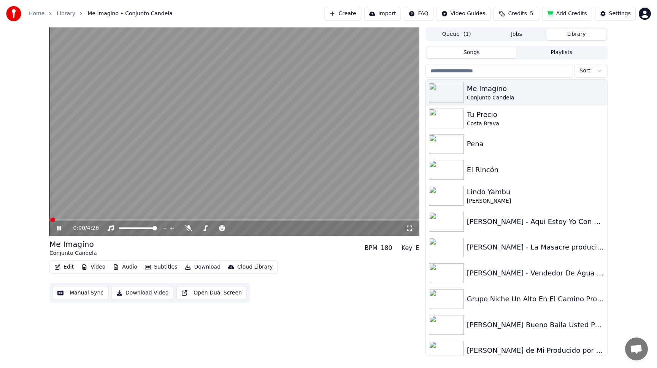
click at [65, 268] on button "Edit" at bounding box center [63, 266] width 25 height 11
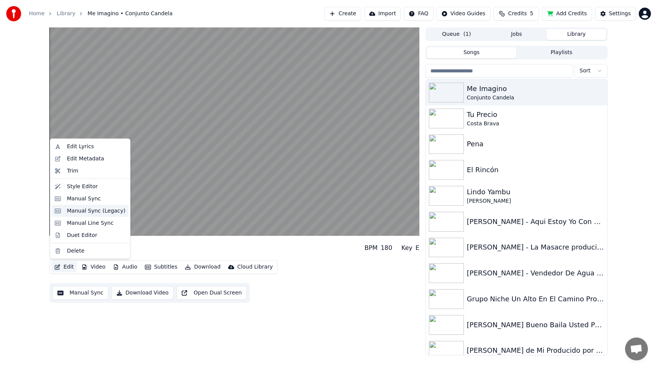
click at [98, 210] on div "Manual Sync (Legacy)" at bounding box center [96, 211] width 59 height 8
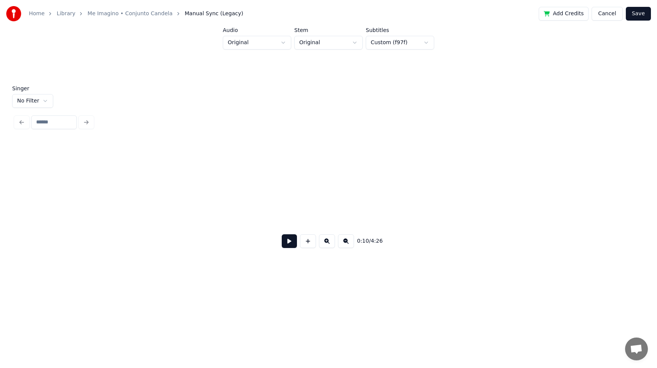
scroll to position [0, 2142]
click at [327, 243] on button at bounding box center [327, 241] width 16 height 14
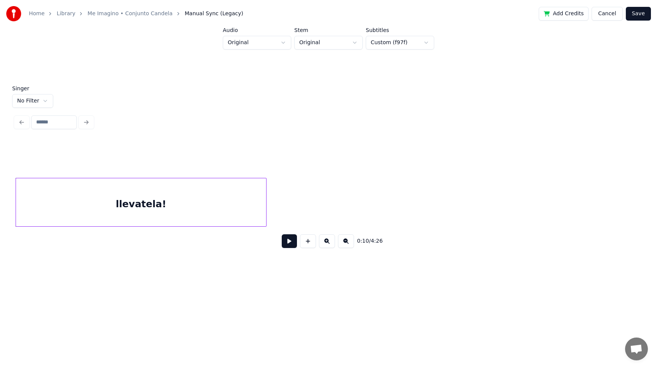
click at [327, 243] on button at bounding box center [327, 241] width 16 height 14
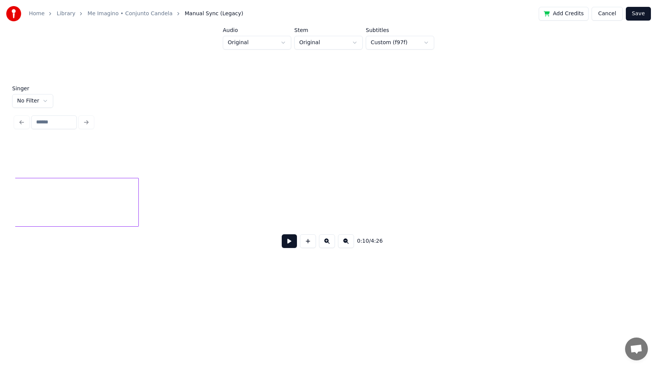
click at [327, 243] on button at bounding box center [327, 241] width 16 height 14
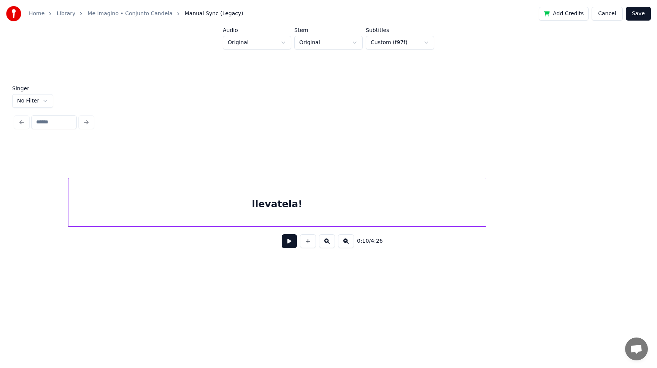
scroll to position [0, 4807]
click at [289, 239] on button at bounding box center [289, 241] width 15 height 14
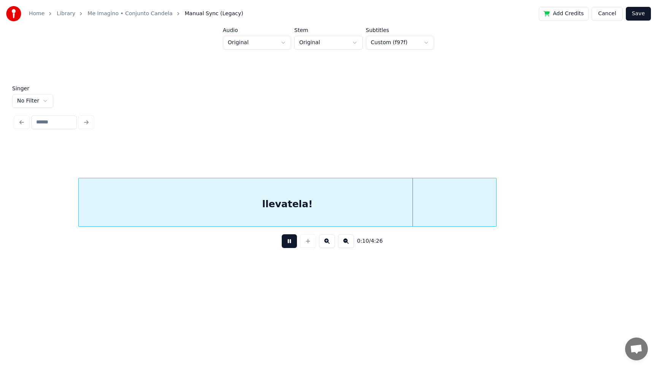
click at [282, 234] on button at bounding box center [289, 241] width 15 height 14
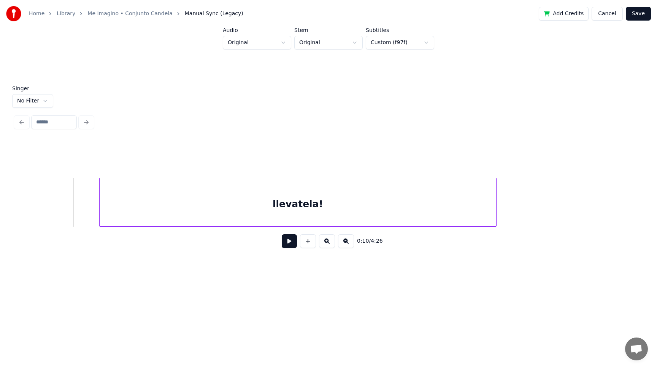
click at [100, 209] on div at bounding box center [101, 202] width 2 height 48
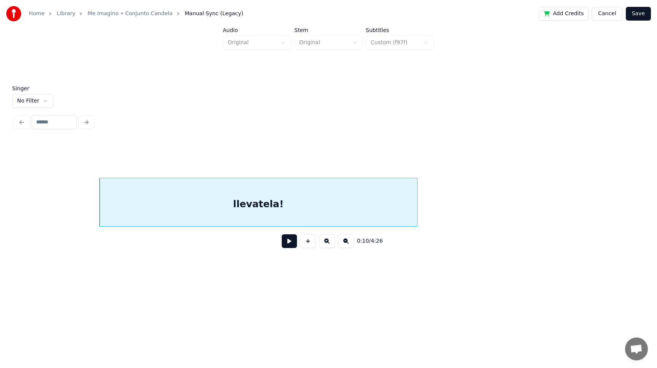
click at [417, 225] on div "llevatela!" at bounding box center [328, 202] width 627 height 49
click at [290, 245] on button at bounding box center [289, 241] width 15 height 14
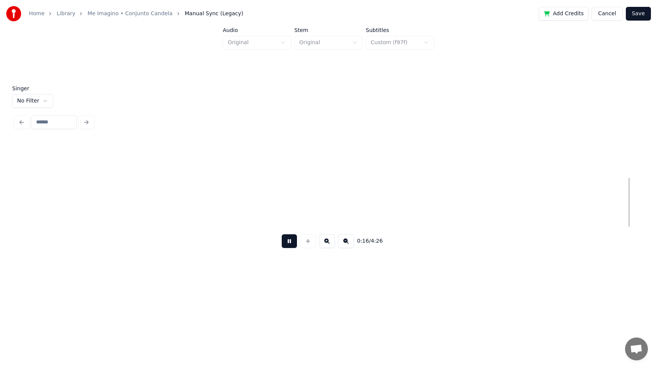
scroll to position [0, 7952]
click at [282, 234] on button at bounding box center [289, 241] width 15 height 14
click at [41, 99] on html "Home Library Me Imagino • Conjunto Candela Manual Sync (Legacy) Add Credits Can…" at bounding box center [328, 147] width 657 height 294
click at [285, 242] on button at bounding box center [289, 241] width 15 height 14
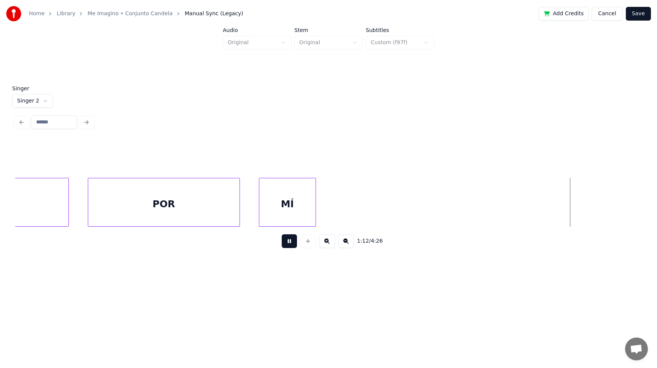
scroll to position [0, 34429]
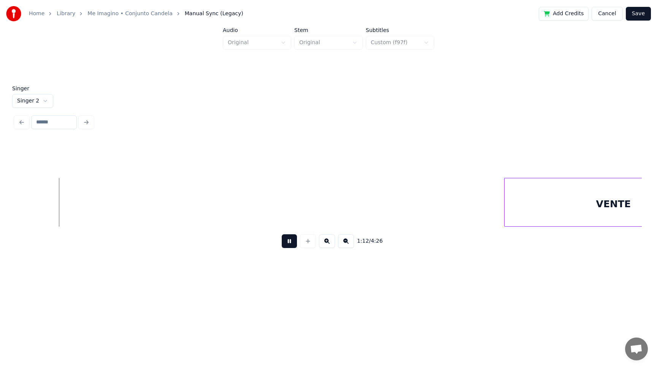
click at [282, 234] on button at bounding box center [289, 241] width 15 height 14
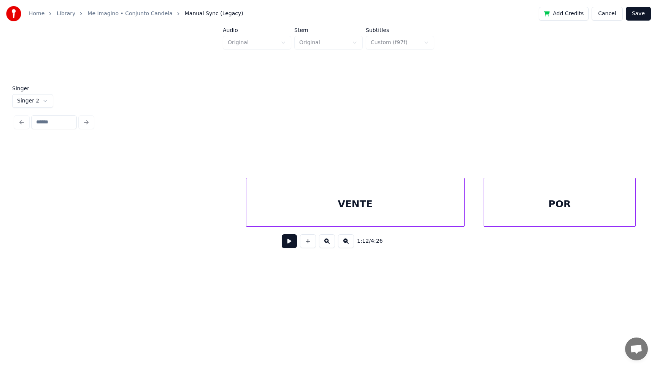
scroll to position [0, 33402]
click at [287, 239] on button at bounding box center [289, 241] width 15 height 14
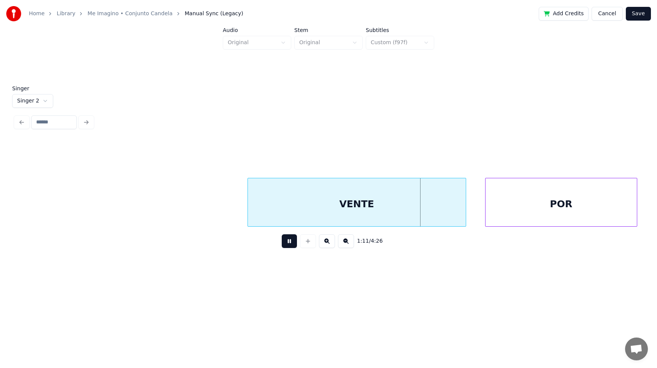
click at [287, 239] on button at bounding box center [289, 241] width 15 height 14
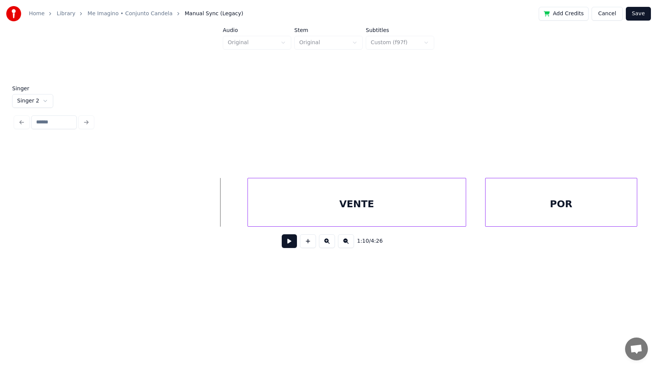
click at [289, 240] on button at bounding box center [289, 241] width 15 height 14
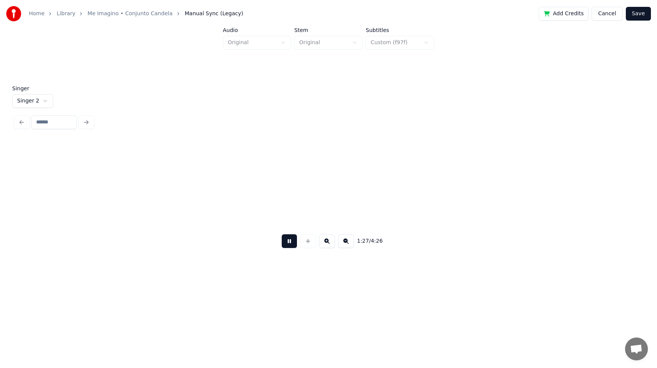
scroll to position [0, 0]
click at [289, 240] on button at bounding box center [289, 241] width 15 height 14
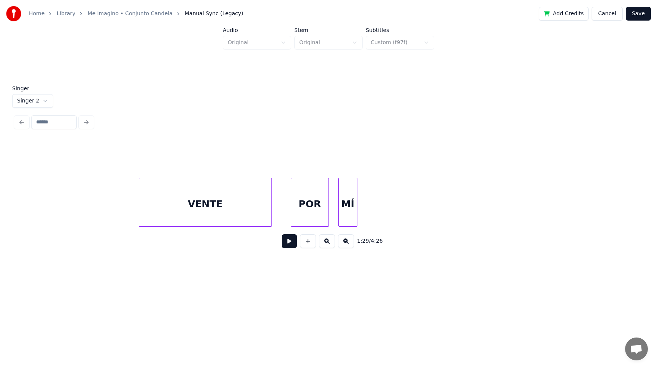
scroll to position [0, 41229]
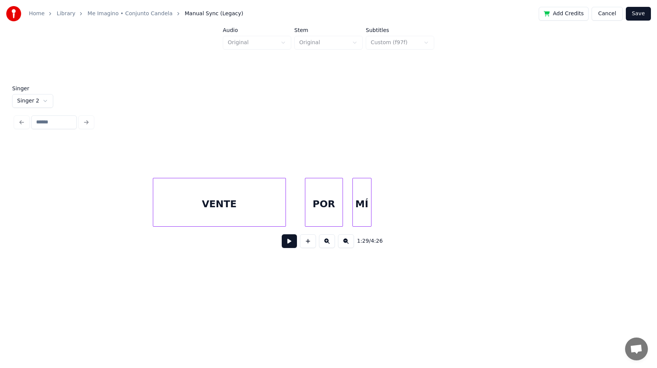
click at [288, 242] on button at bounding box center [289, 241] width 15 height 14
click at [427, 214] on div "MÍ" at bounding box center [421, 204] width 18 height 52
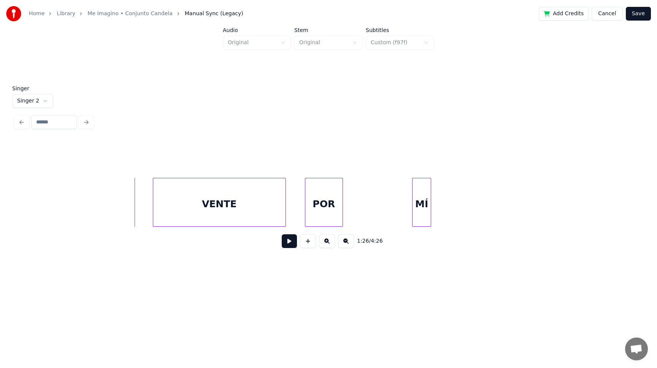
click at [288, 242] on button at bounding box center [289, 241] width 15 height 14
click at [288, 243] on button at bounding box center [289, 241] width 15 height 14
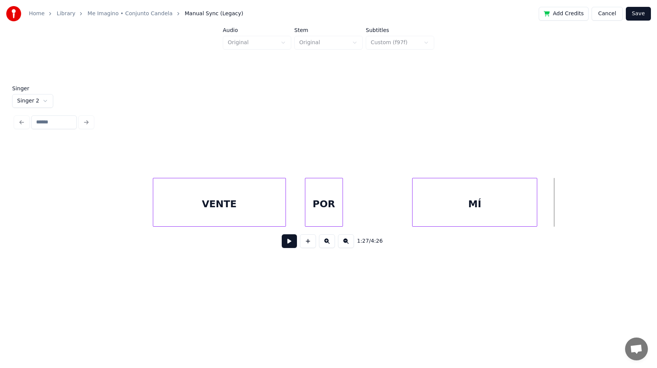
click at [536, 215] on div at bounding box center [536, 202] width 2 height 48
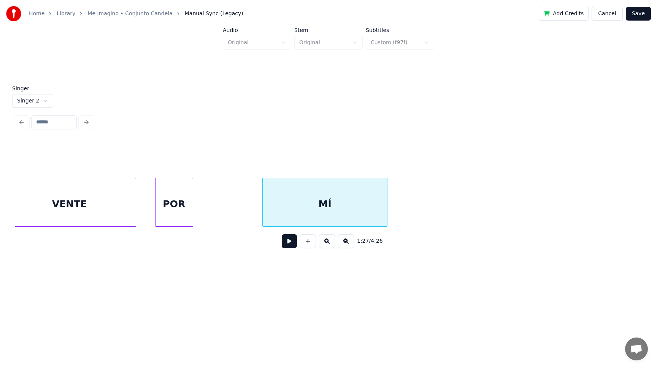
scroll to position [0, 41383]
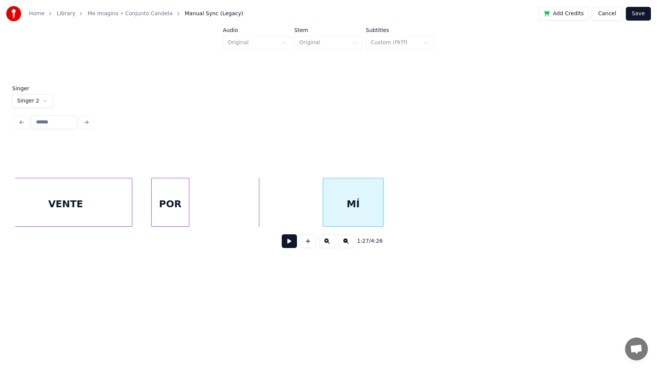
click at [325, 210] on div at bounding box center [324, 202] width 2 height 48
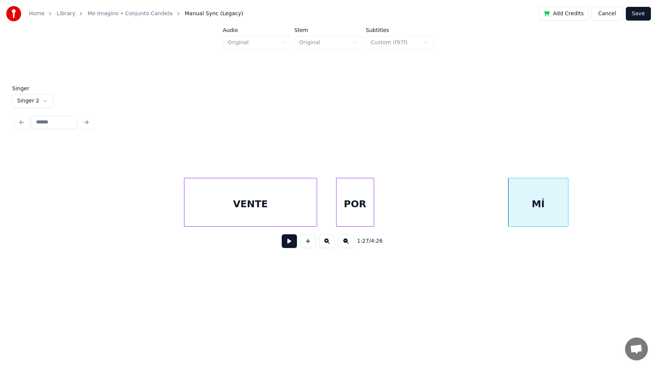
scroll to position [0, 41210]
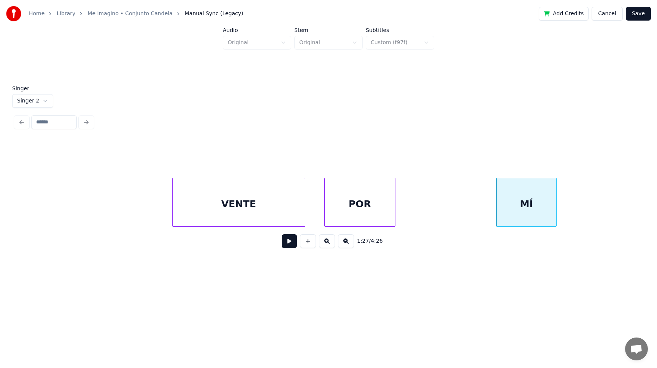
click at [393, 202] on div at bounding box center [394, 202] width 2 height 48
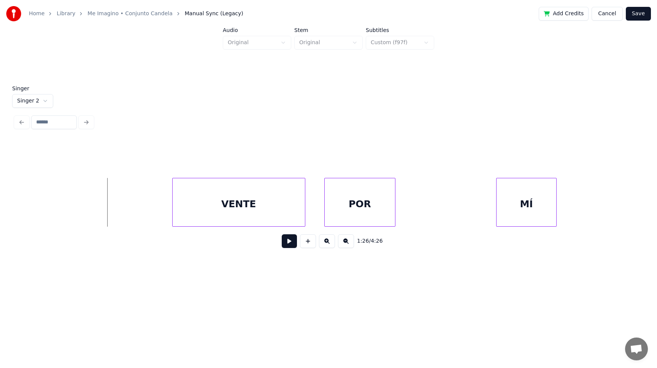
click at [288, 242] on button at bounding box center [289, 241] width 15 height 14
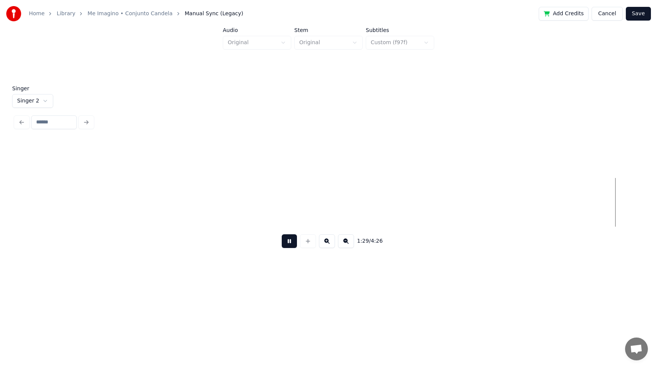
scroll to position [0, 42469]
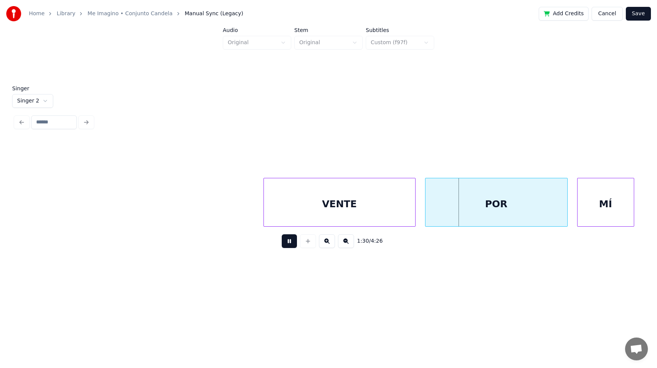
click at [288, 242] on button at bounding box center [289, 241] width 15 height 14
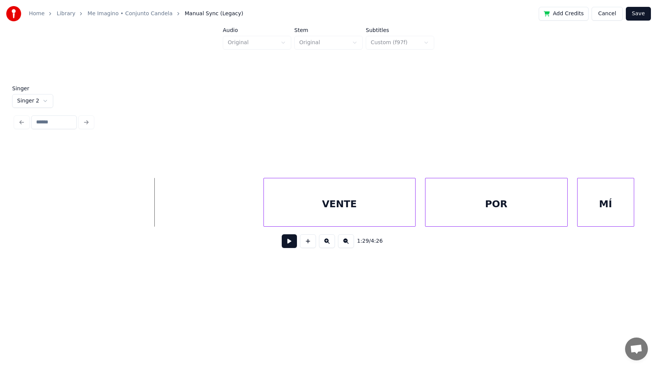
click at [285, 243] on button at bounding box center [289, 241] width 15 height 14
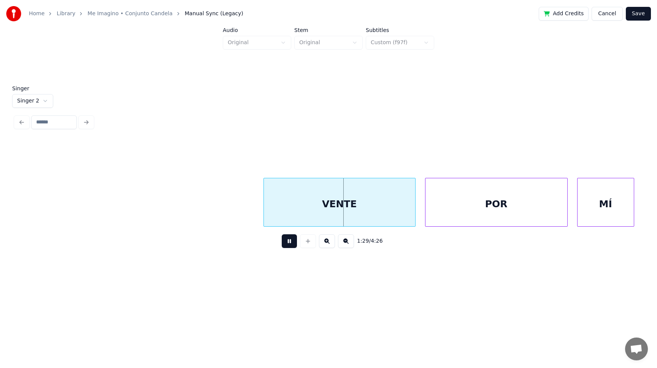
click at [285, 243] on button at bounding box center [289, 241] width 15 height 14
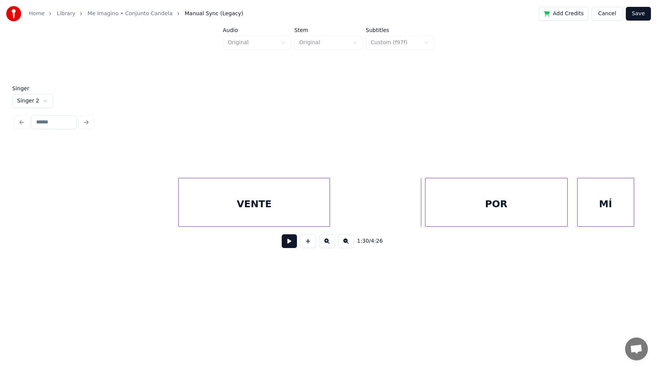
click at [210, 212] on div "VENTE" at bounding box center [254, 204] width 151 height 52
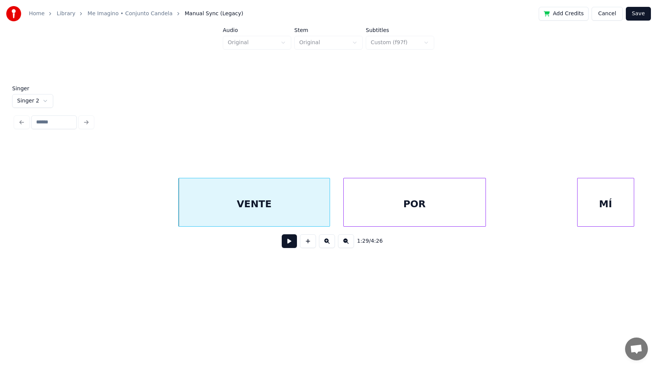
click at [375, 210] on div "POR" at bounding box center [415, 204] width 142 height 52
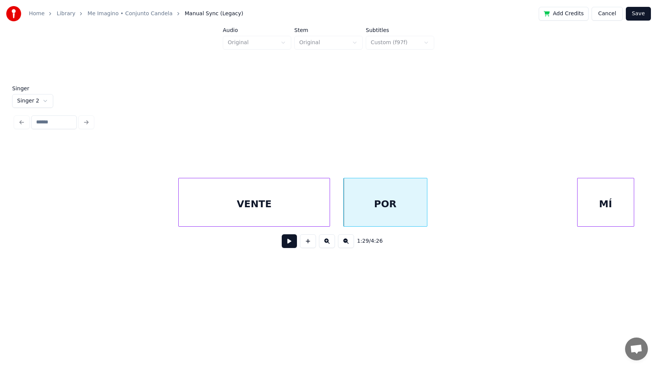
click at [425, 208] on div at bounding box center [426, 202] width 2 height 48
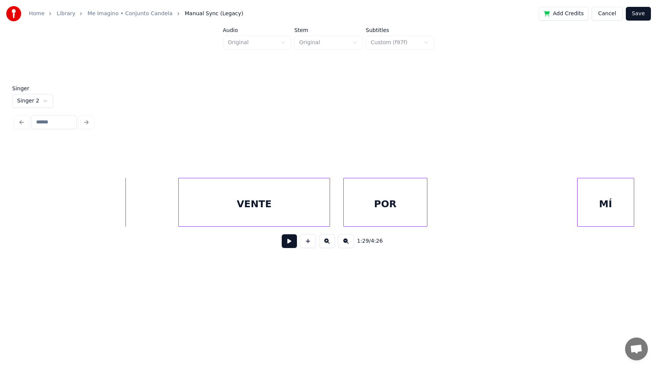
click at [289, 243] on button at bounding box center [289, 241] width 15 height 14
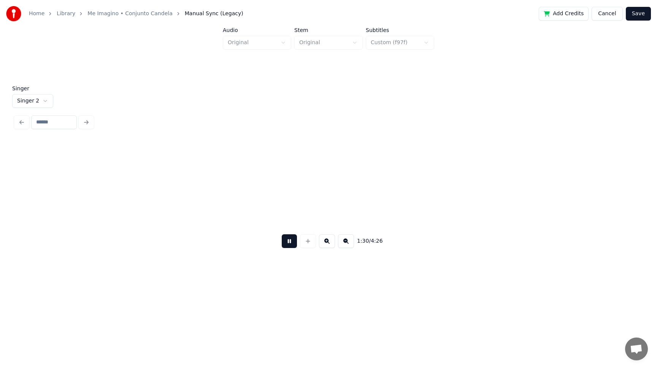
scroll to position [0, 43096]
click at [289, 243] on button at bounding box center [289, 241] width 15 height 14
click at [286, 243] on button at bounding box center [289, 241] width 15 height 14
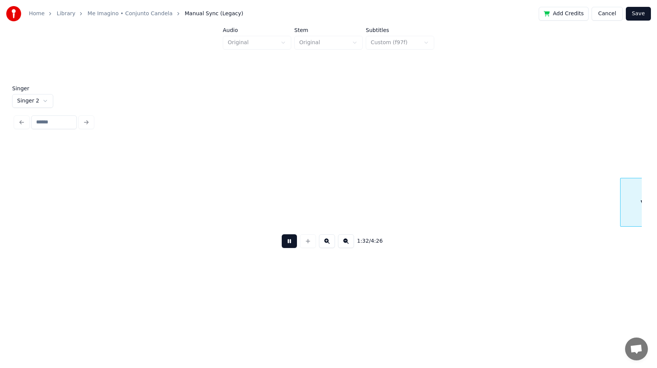
scroll to position [0, 44090]
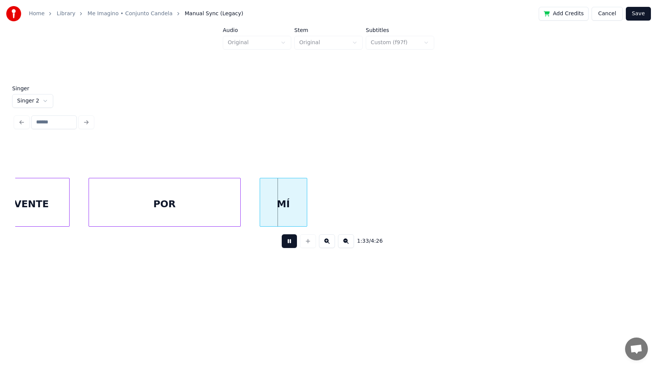
click at [286, 243] on button at bounding box center [289, 241] width 15 height 14
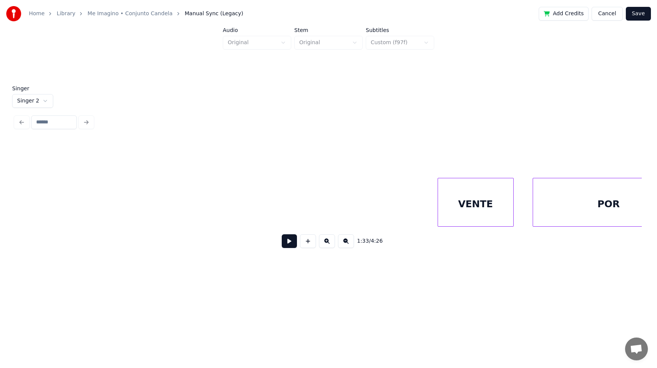
scroll to position [0, 43601]
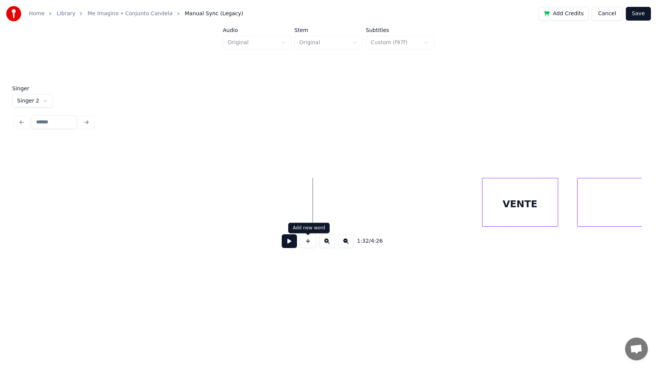
click at [291, 244] on button at bounding box center [289, 241] width 15 height 14
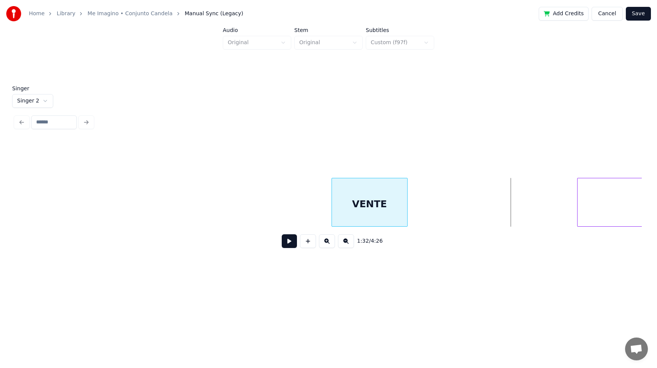
click at [381, 205] on div "VENTE" at bounding box center [369, 204] width 75 height 52
click at [434, 209] on div at bounding box center [433, 202] width 2 height 48
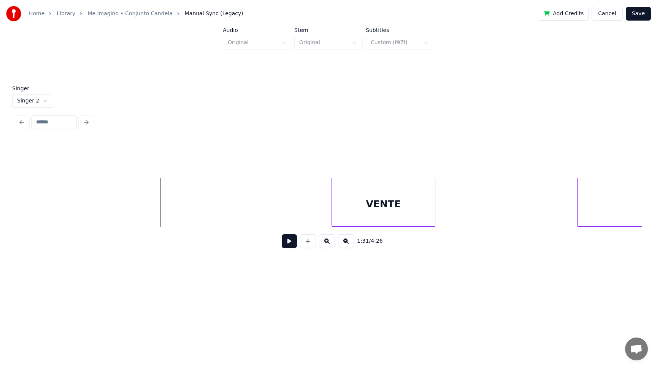
click at [292, 242] on button at bounding box center [289, 241] width 15 height 14
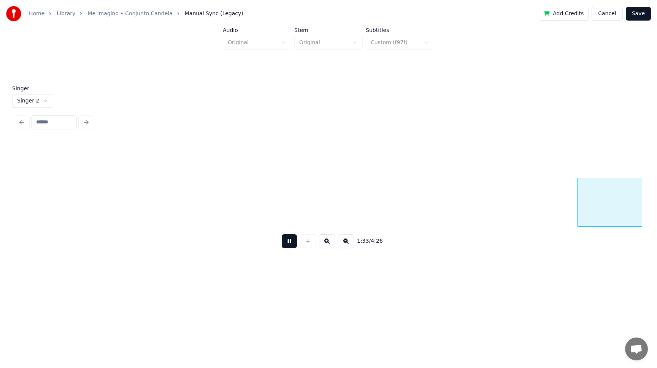
scroll to position [0, 44230]
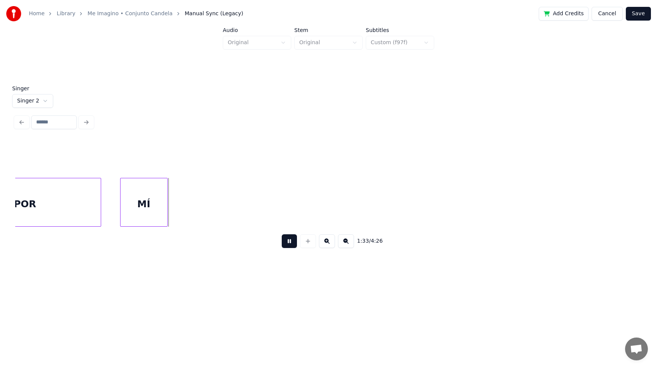
click at [292, 242] on button at bounding box center [289, 241] width 15 height 14
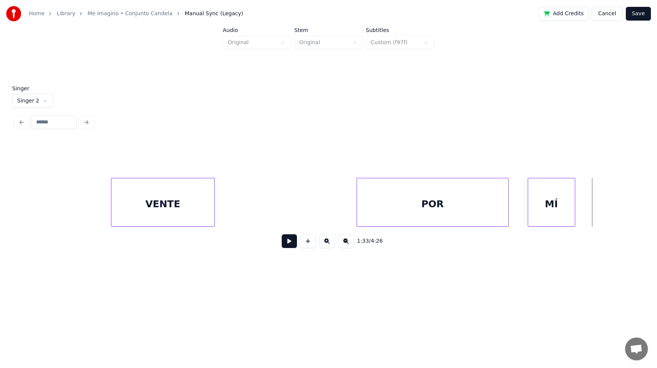
scroll to position [0, 43815]
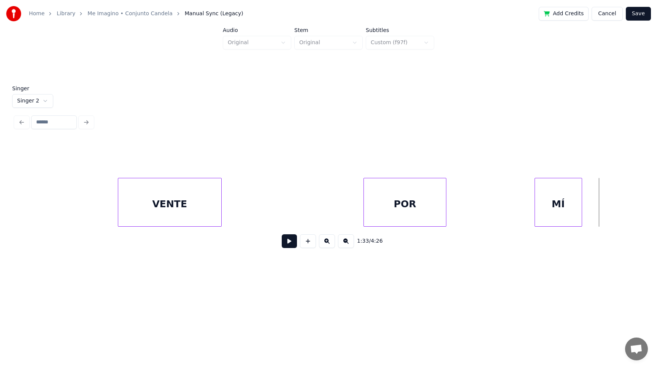
click at [446, 213] on div at bounding box center [445, 202] width 2 height 48
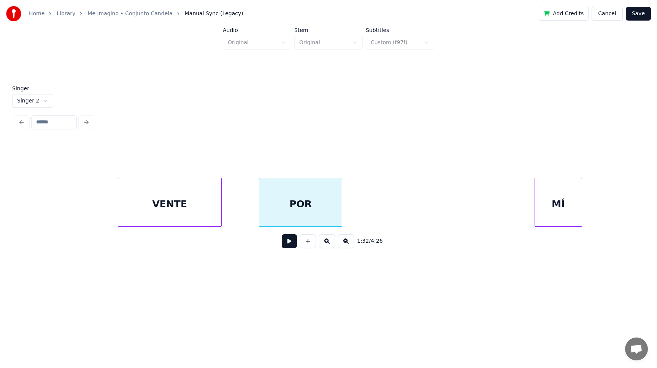
click at [308, 212] on div "POR" at bounding box center [300, 204] width 83 height 52
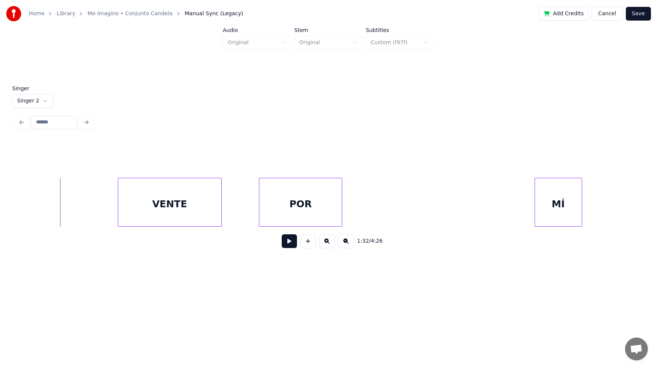
click at [289, 239] on button at bounding box center [289, 241] width 15 height 14
click at [462, 212] on div "MÍ" at bounding box center [461, 204] width 47 height 52
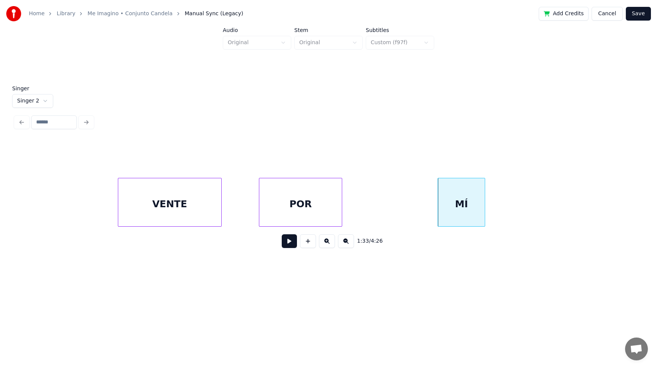
click at [288, 242] on button at bounding box center [289, 241] width 15 height 14
click at [284, 241] on button at bounding box center [289, 241] width 15 height 14
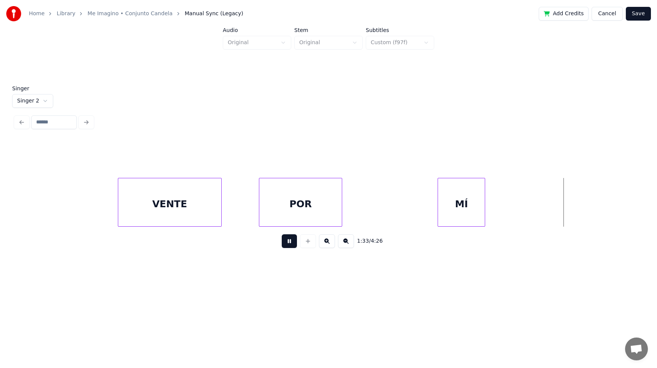
scroll to position [0, 44443]
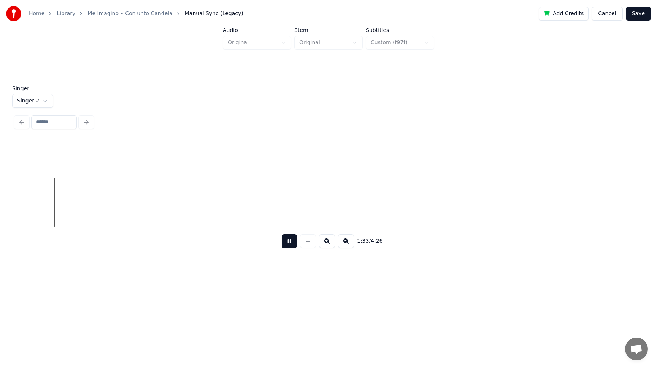
click at [284, 241] on button at bounding box center [289, 241] width 15 height 14
click at [288, 241] on button at bounding box center [289, 241] width 15 height 14
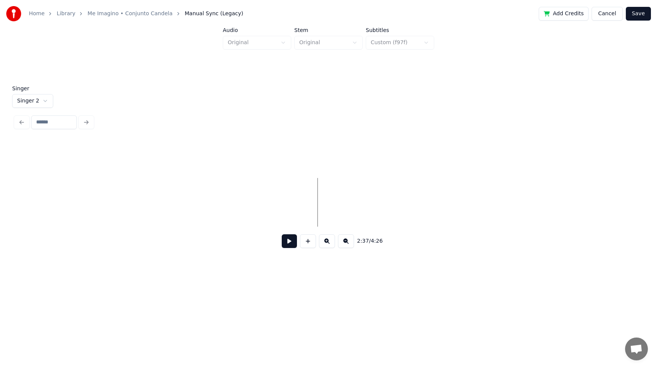
click at [288, 244] on button at bounding box center [289, 241] width 15 height 14
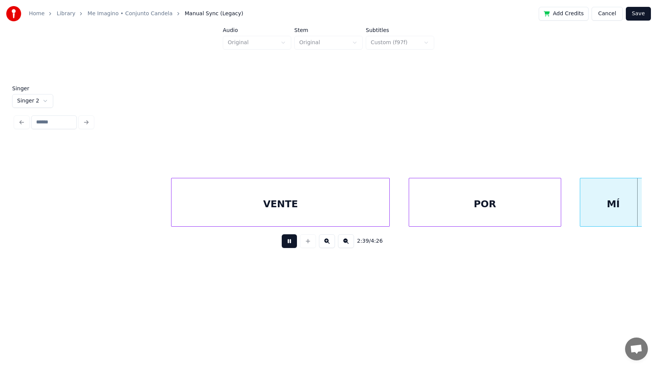
scroll to position [0, 75951]
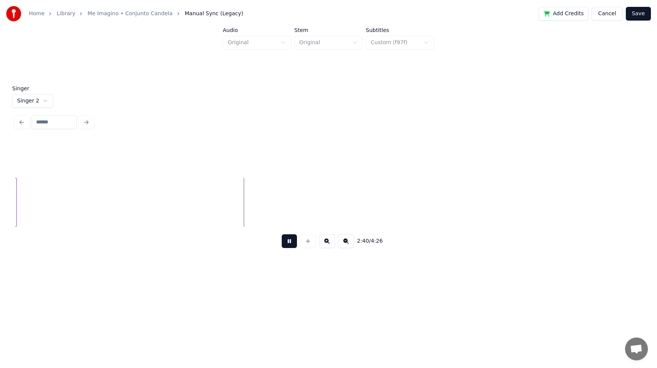
click at [288, 244] on button at bounding box center [289, 241] width 15 height 14
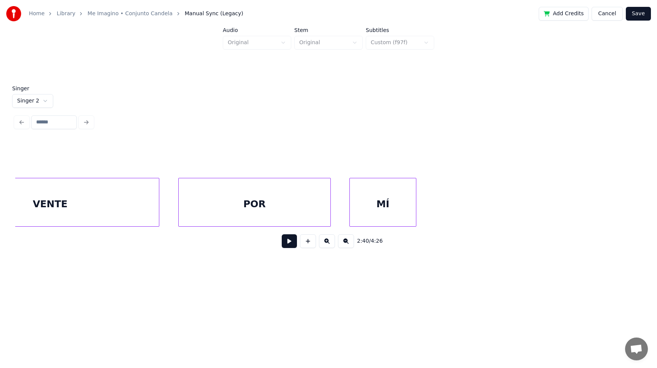
scroll to position [0, 75541]
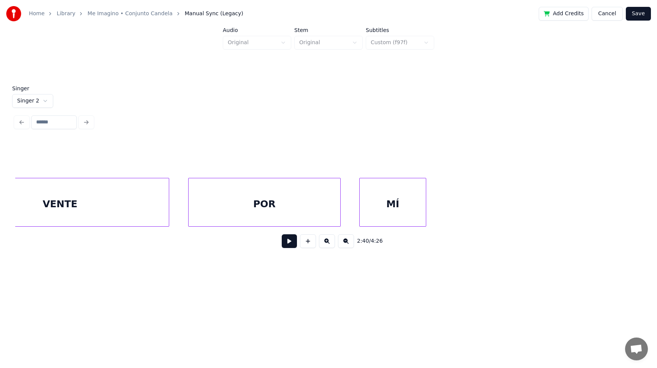
click at [10, 209] on div "Home Library Me Imagino • Conjunto Candela Manual Sync (Legacy) Add Credits Can…" at bounding box center [328, 141] width 657 height 282
click at [290, 244] on button at bounding box center [289, 241] width 15 height 14
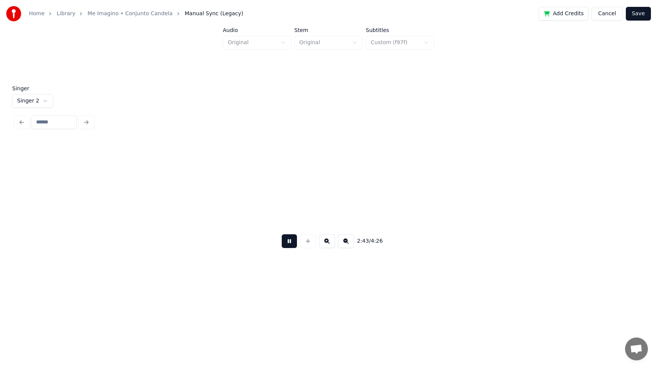
scroll to position [0, 77553]
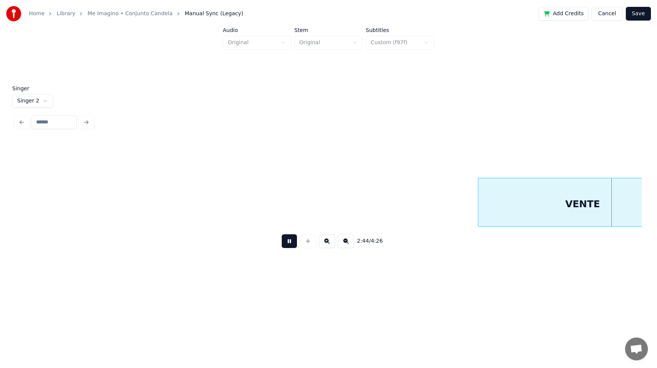
click at [290, 244] on button at bounding box center [289, 241] width 15 height 14
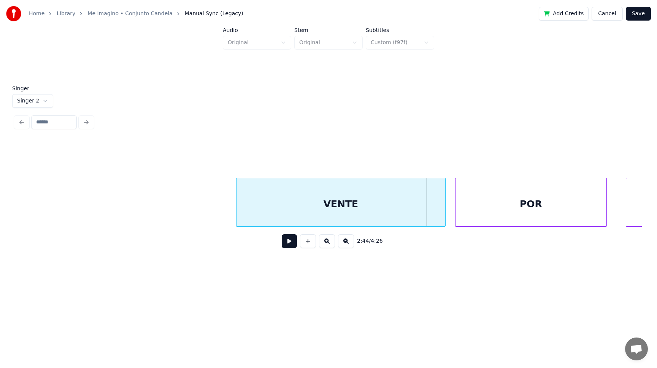
scroll to position [0, 77793]
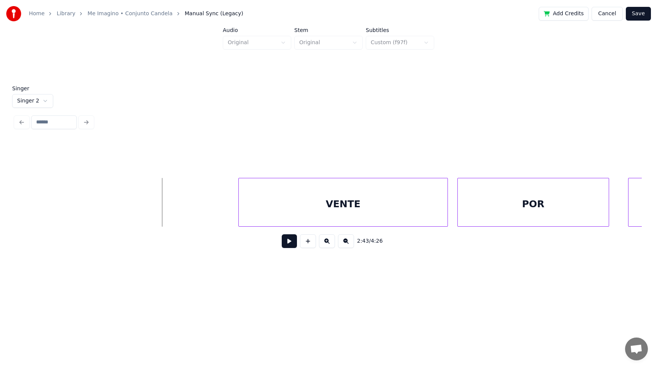
click at [286, 240] on button at bounding box center [289, 241] width 15 height 14
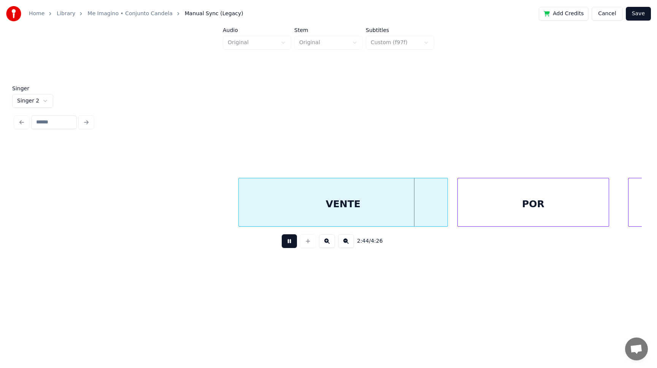
click at [286, 240] on button at bounding box center [289, 241] width 15 height 14
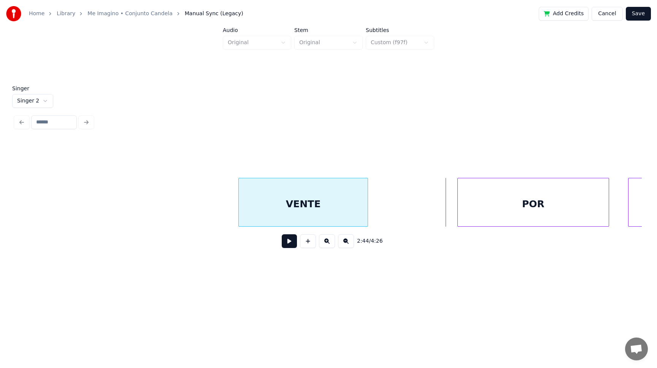
click at [367, 221] on div at bounding box center [367, 202] width 2 height 48
click at [539, 212] on div at bounding box center [539, 202] width 2 height 48
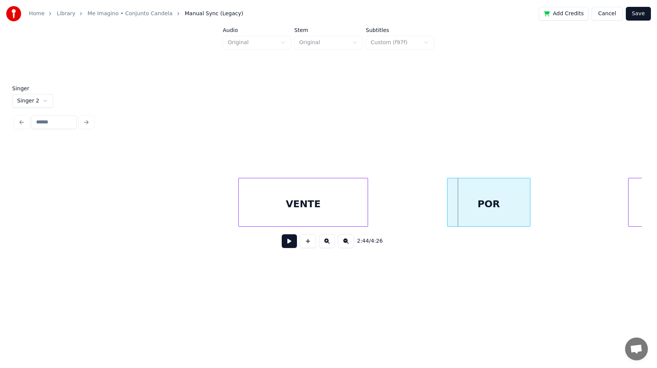
click at [473, 210] on div "POR" at bounding box center [489, 204] width 82 height 52
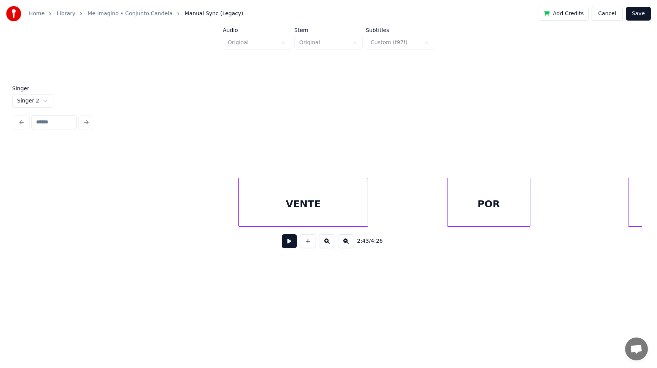
click at [286, 242] on button at bounding box center [289, 241] width 15 height 14
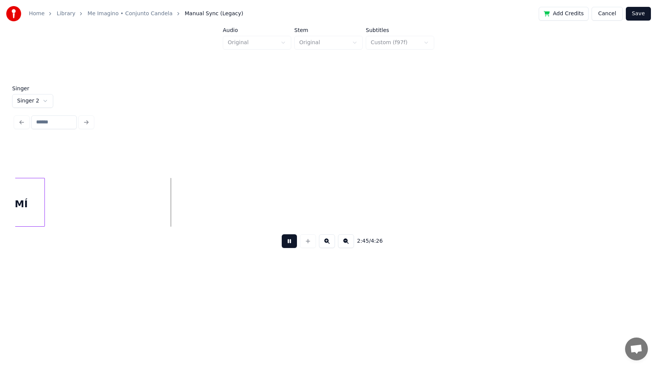
click at [286, 242] on button at bounding box center [289, 241] width 15 height 14
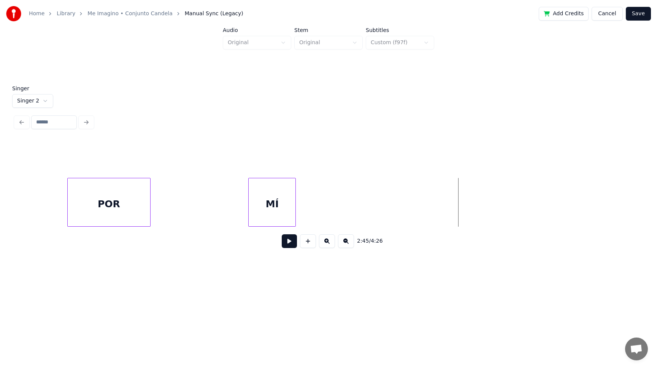
scroll to position [0, 78162]
click at [288, 243] on button at bounding box center [289, 241] width 15 height 14
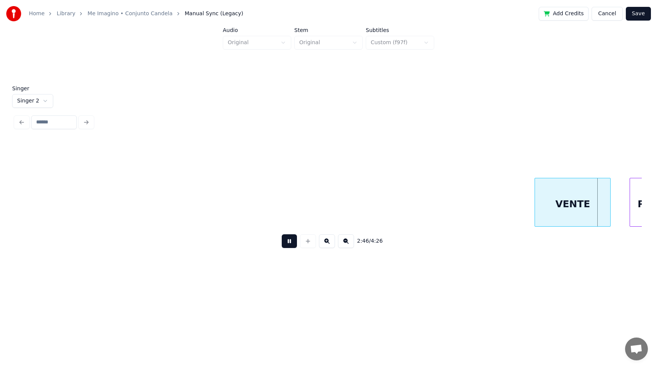
click at [288, 243] on button at bounding box center [289, 241] width 15 height 14
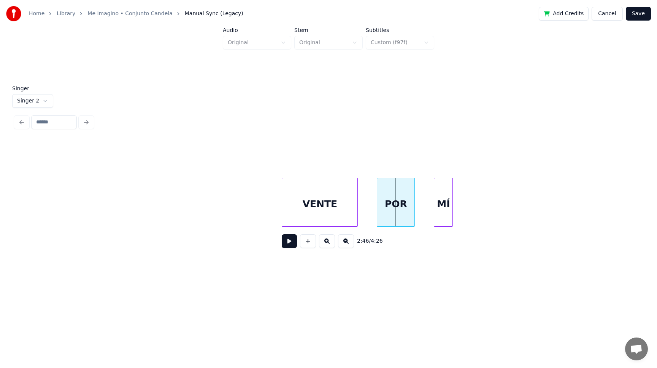
scroll to position [0, 79029]
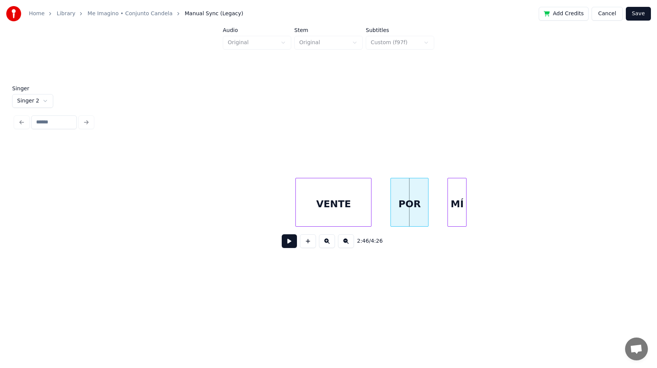
click at [290, 240] on button at bounding box center [289, 241] width 15 height 14
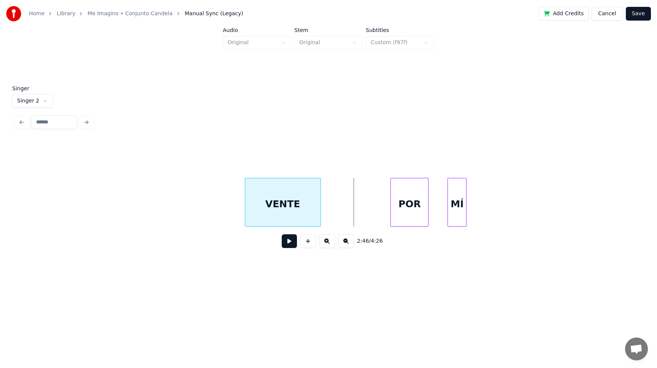
click at [275, 210] on div "VENTE" at bounding box center [282, 204] width 75 height 52
click at [223, 210] on div at bounding box center [224, 202] width 2 height 48
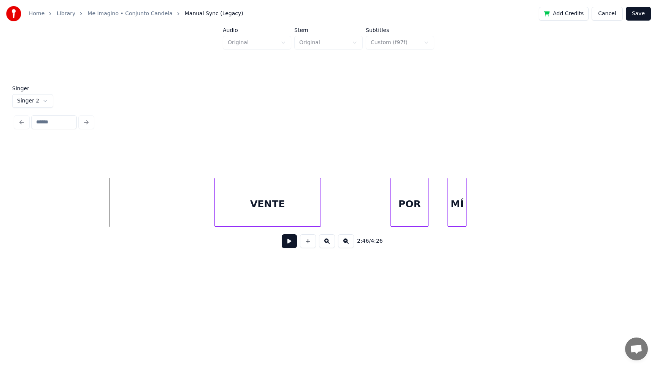
click at [288, 241] on button at bounding box center [289, 241] width 15 height 14
click at [543, 218] on div "MÍ" at bounding box center [549, 204] width 18 height 52
click at [439, 209] on div at bounding box center [440, 202] width 2 height 48
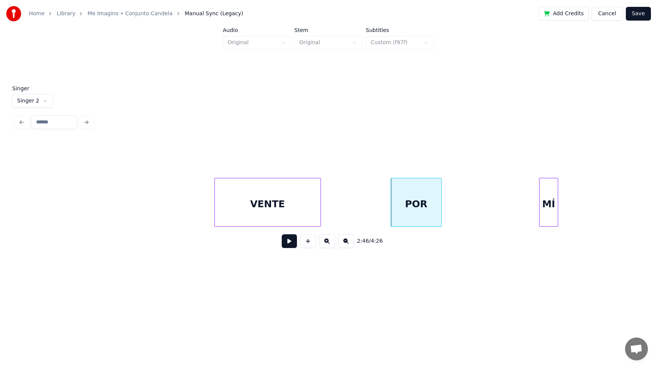
click at [284, 242] on button at bounding box center [289, 241] width 15 height 14
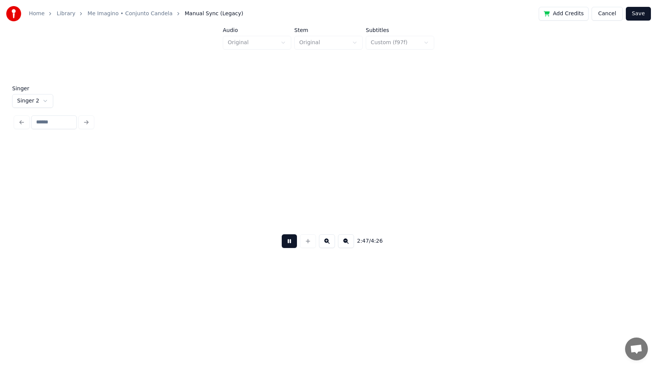
scroll to position [0, 79661]
click at [284, 242] on button at bounding box center [289, 241] width 15 height 14
click at [232, 211] on div "MÍ" at bounding box center [241, 202] width 19 height 49
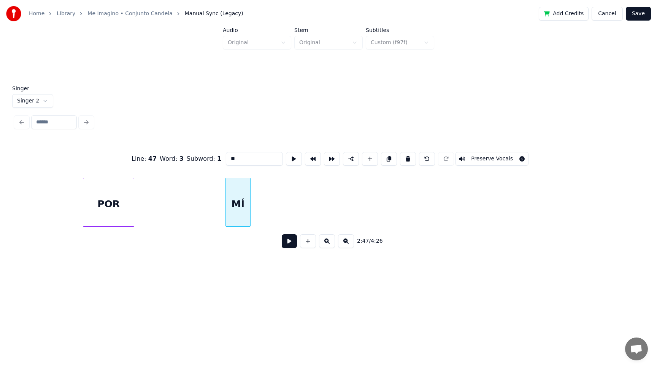
click at [227, 209] on div at bounding box center [227, 202] width 2 height 48
click at [290, 154] on button at bounding box center [294, 159] width 16 height 14
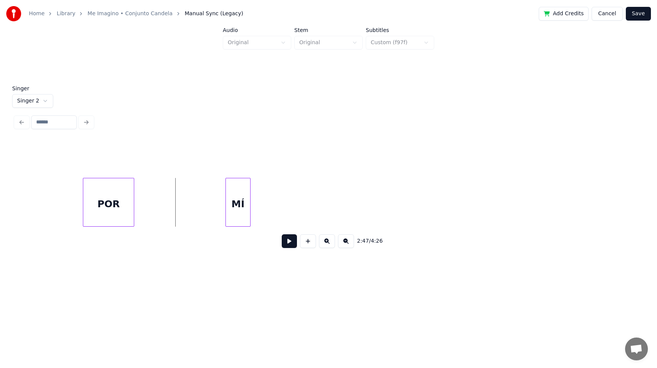
click at [288, 239] on button at bounding box center [289, 241] width 15 height 14
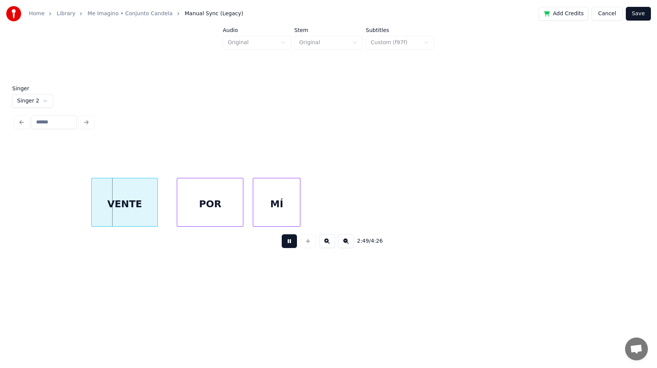
click at [288, 239] on button at bounding box center [289, 241] width 15 height 14
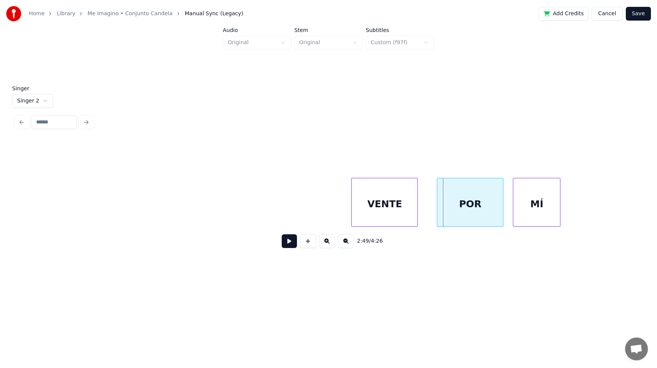
scroll to position [0, 80291]
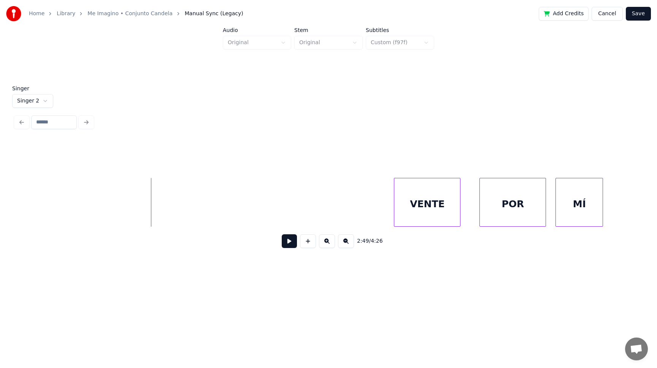
click at [288, 240] on button at bounding box center [289, 241] width 15 height 14
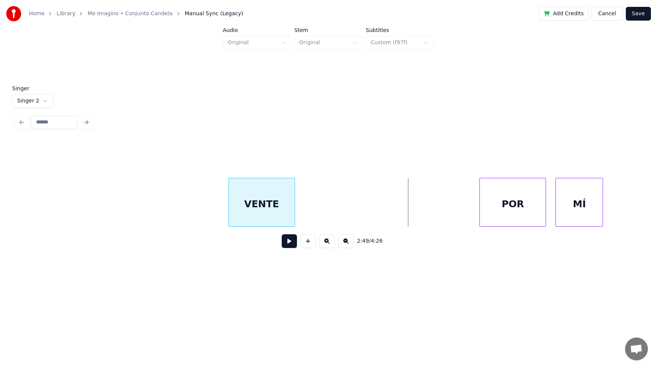
click at [257, 218] on div "VENTE" at bounding box center [262, 204] width 66 height 52
click at [319, 215] on div at bounding box center [318, 202] width 2 height 48
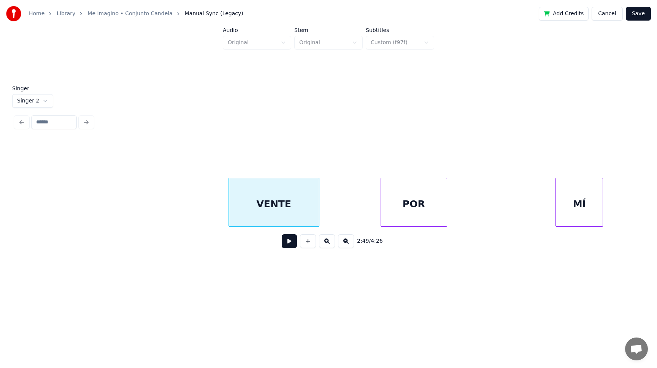
click at [406, 209] on div "POR" at bounding box center [414, 204] width 66 height 52
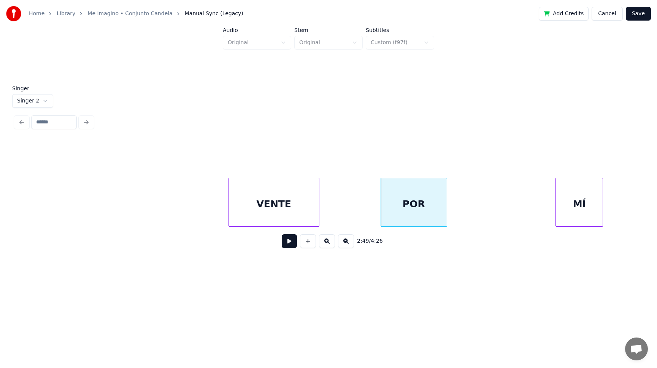
click at [445, 212] on div at bounding box center [446, 202] width 2 height 48
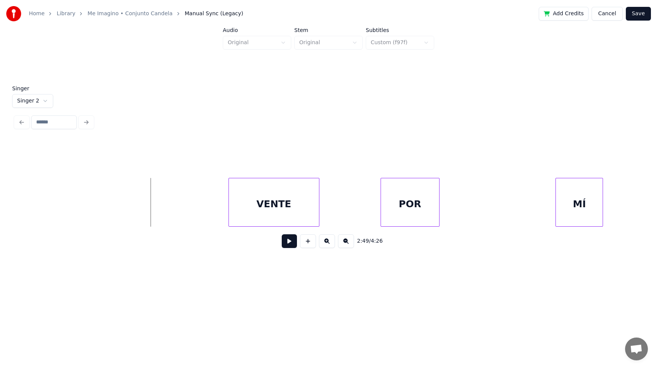
click at [288, 240] on button at bounding box center [289, 241] width 15 height 14
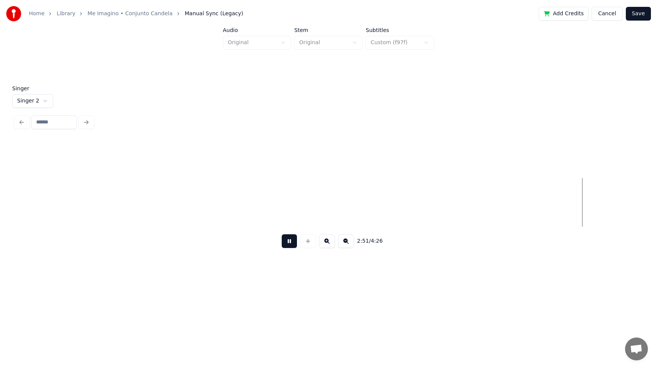
scroll to position [0, 81550]
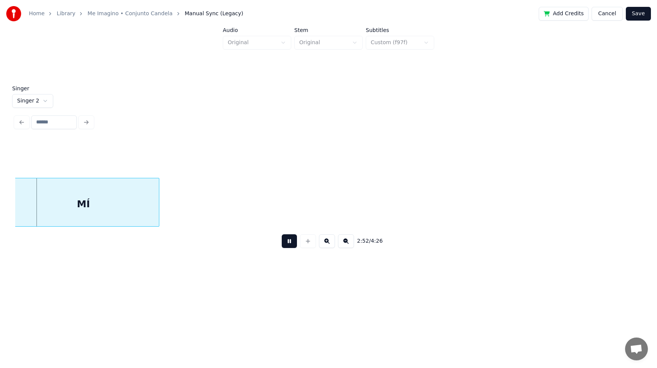
click at [288, 240] on button at bounding box center [289, 241] width 15 height 14
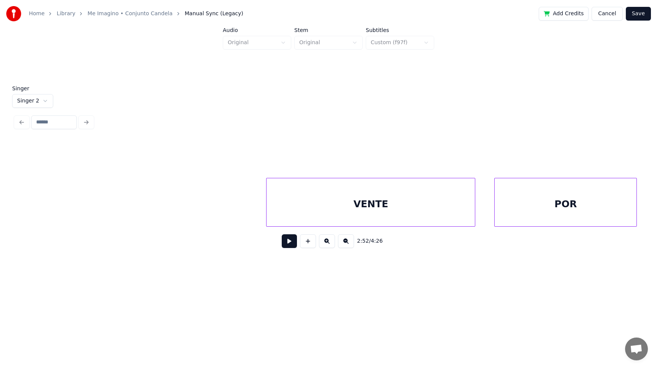
scroll to position [0, 81498]
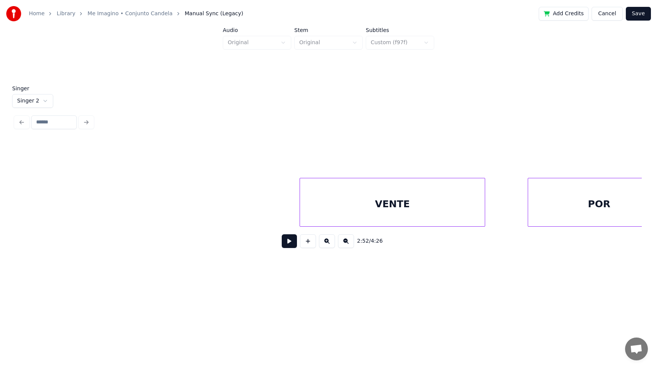
click at [483, 212] on div at bounding box center [484, 202] width 2 height 48
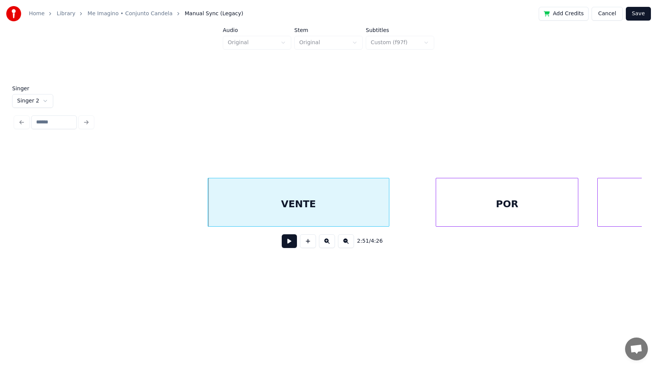
scroll to position [0, 81601]
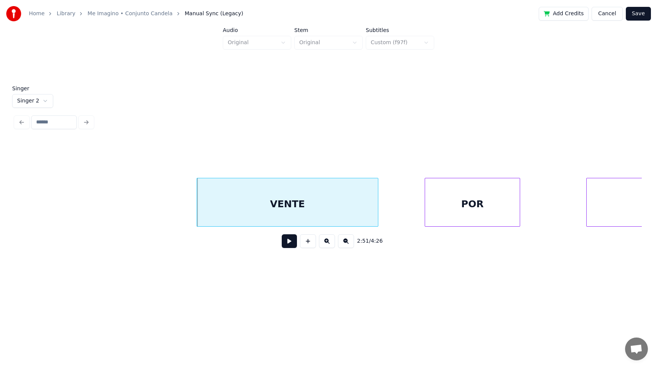
click at [518, 214] on div at bounding box center [519, 202] width 2 height 48
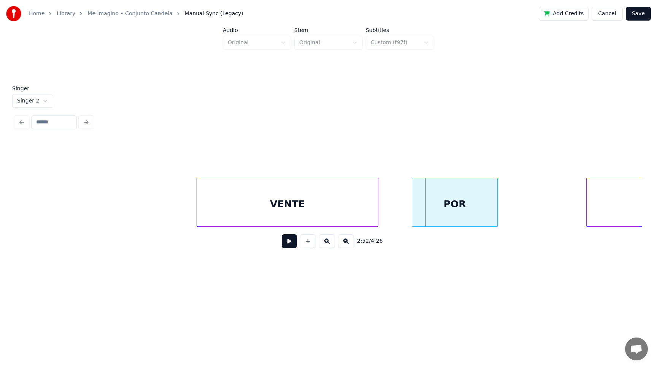
click at [465, 209] on div "POR" at bounding box center [455, 204] width 86 height 52
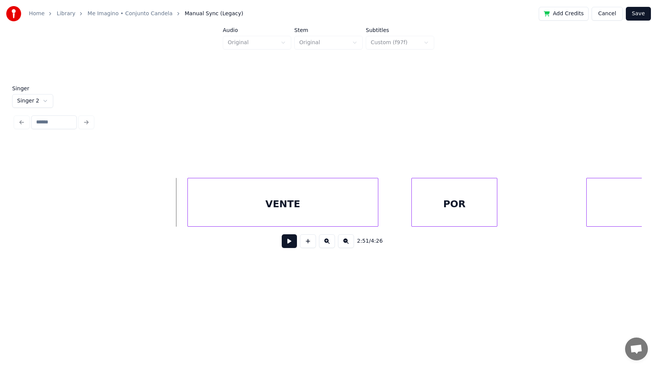
click at [188, 211] on div at bounding box center [189, 202] width 2 height 48
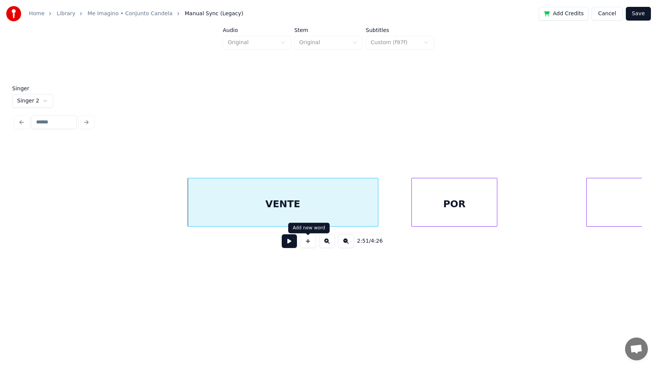
click at [287, 241] on button at bounding box center [289, 241] width 15 height 14
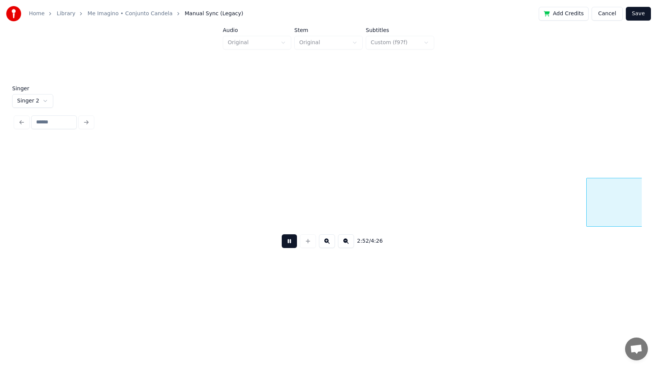
scroll to position [0, 82229]
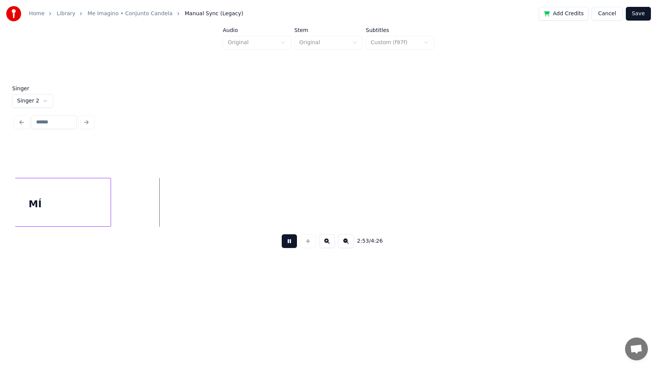
click at [287, 241] on button at bounding box center [289, 241] width 15 height 14
click at [253, 218] on div at bounding box center [252, 202] width 2 height 48
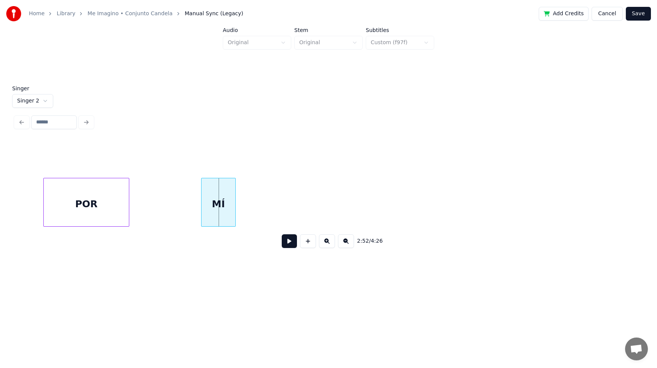
click at [223, 212] on div "MÍ" at bounding box center [219, 204] width 34 height 52
click at [288, 242] on button at bounding box center [289, 241] width 15 height 14
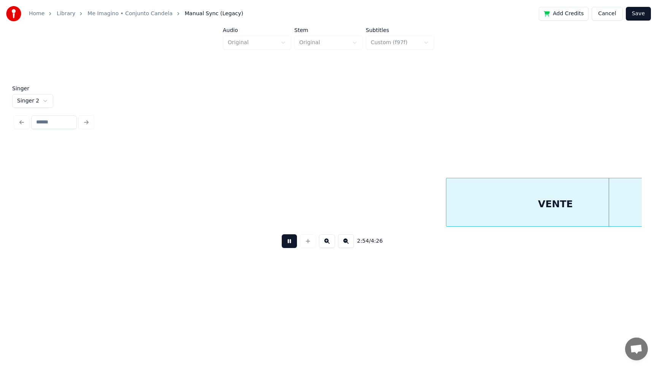
scroll to position [0, 83225]
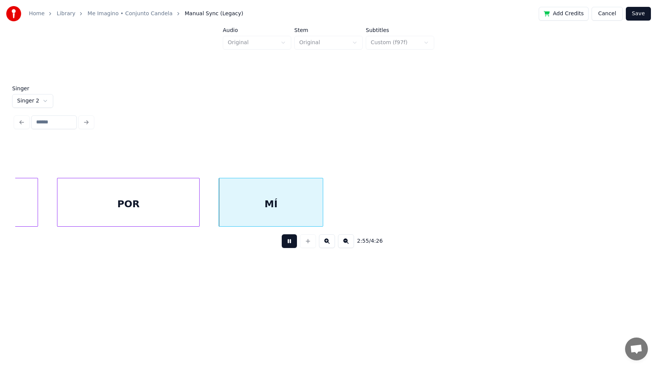
click at [288, 242] on button at bounding box center [289, 241] width 15 height 14
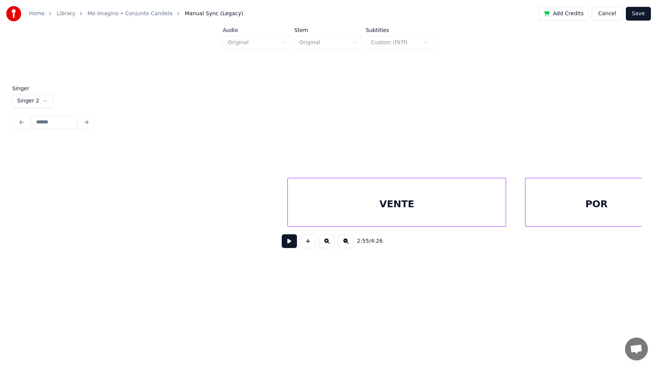
scroll to position [0, 82753]
click at [290, 244] on button at bounding box center [289, 241] width 15 height 14
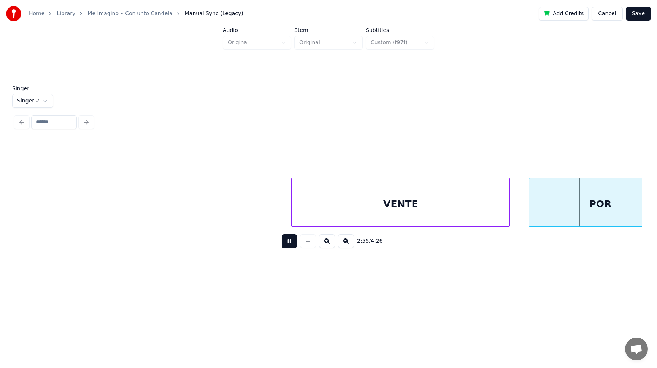
click at [290, 244] on button at bounding box center [289, 241] width 15 height 14
click at [409, 219] on div at bounding box center [410, 202] width 2 height 48
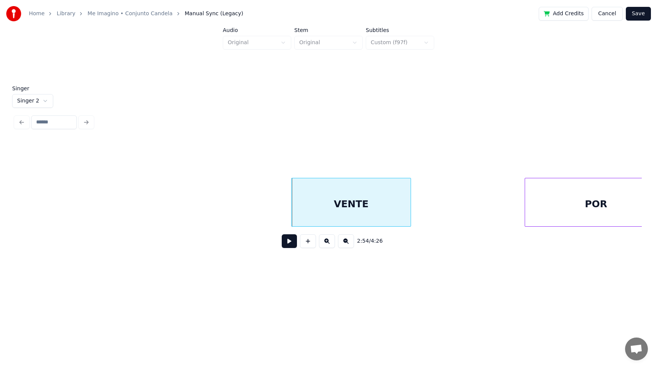
scroll to position [0, 82780]
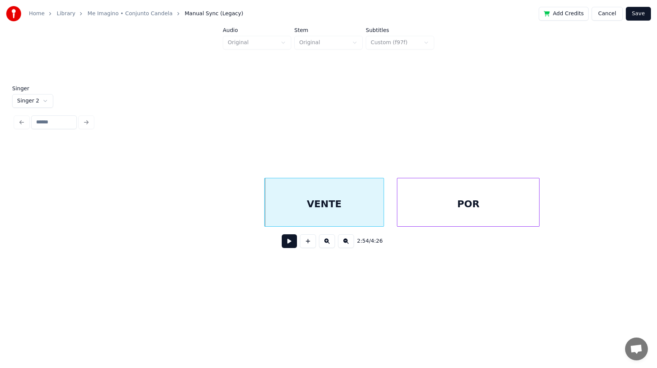
click at [465, 207] on div "POR" at bounding box center [469, 204] width 142 height 52
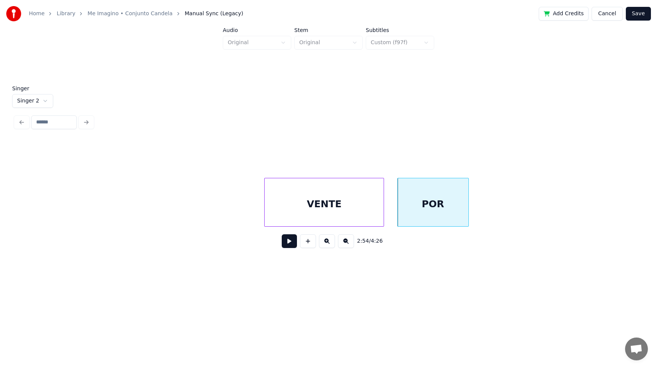
click at [467, 217] on div at bounding box center [467, 202] width 2 height 48
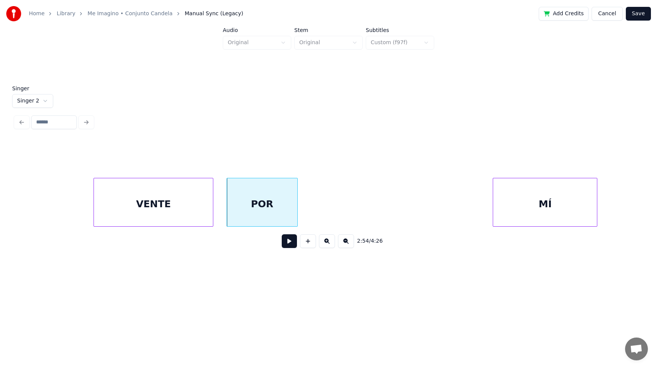
scroll to position [0, 82952]
click at [437, 220] on div "MÍ" at bounding box center [455, 204] width 104 height 52
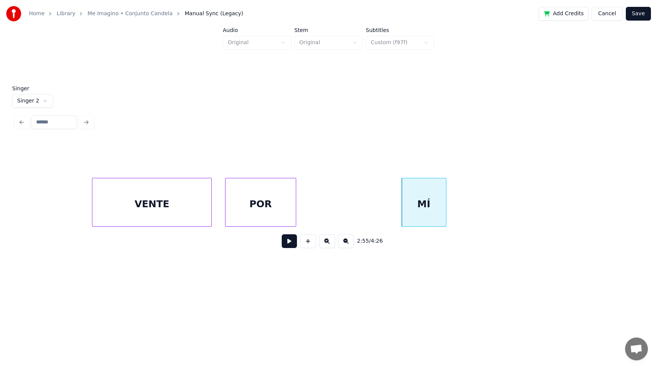
click at [444, 213] on div at bounding box center [445, 202] width 2 height 48
click at [287, 242] on button at bounding box center [289, 241] width 15 height 14
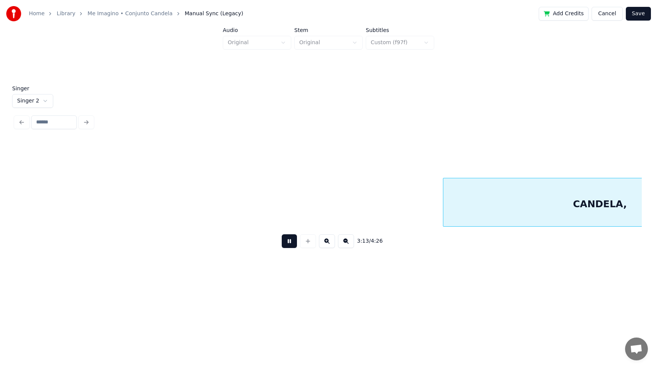
scroll to position [0, 91763]
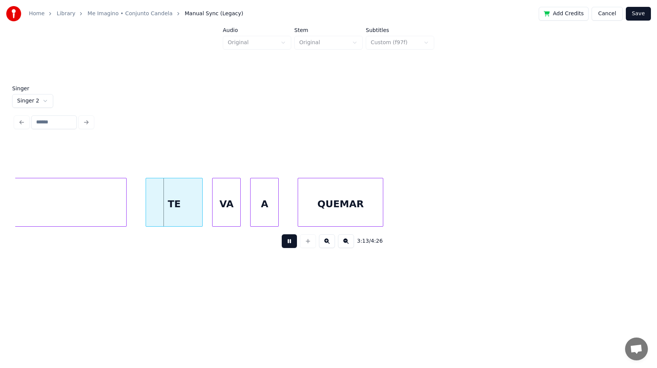
click at [287, 240] on button at bounding box center [289, 241] width 15 height 14
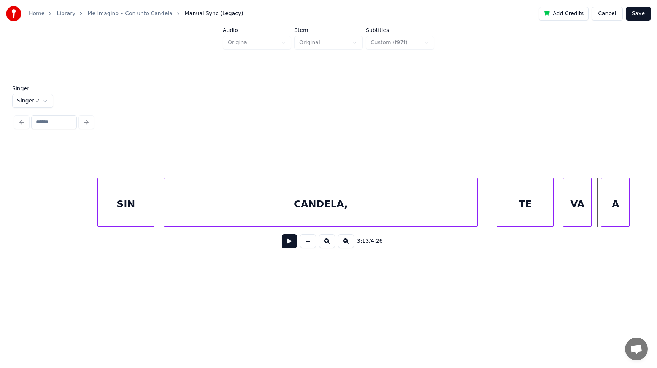
scroll to position [0, 91400]
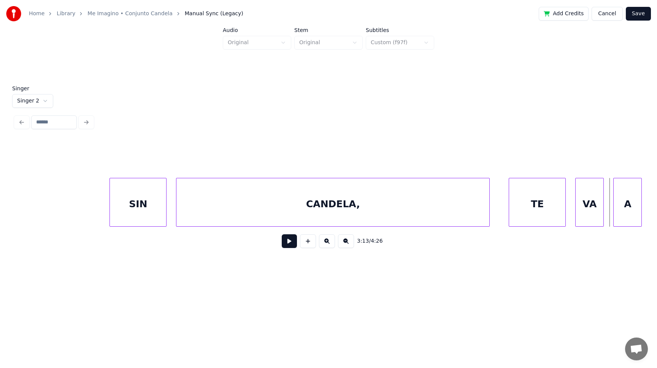
click at [289, 241] on button at bounding box center [289, 241] width 15 height 14
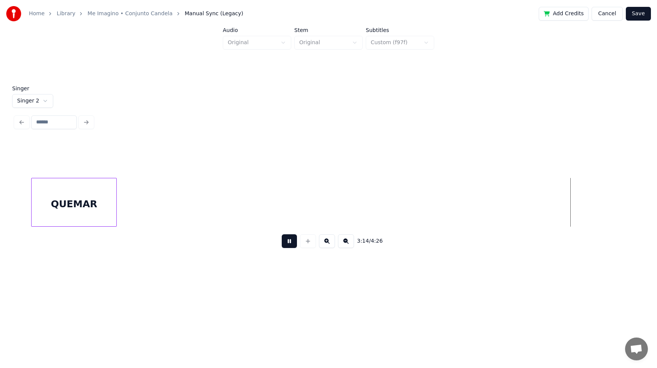
scroll to position [0, 92657]
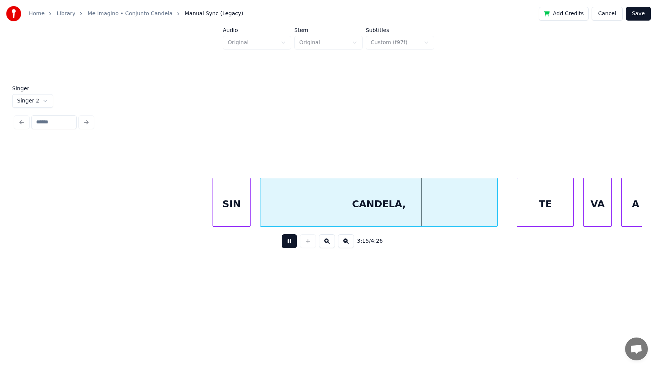
click at [289, 241] on button at bounding box center [289, 241] width 15 height 14
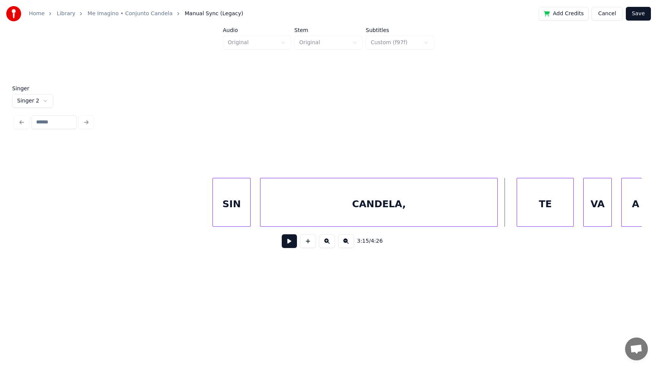
click at [289, 243] on button at bounding box center [289, 241] width 15 height 14
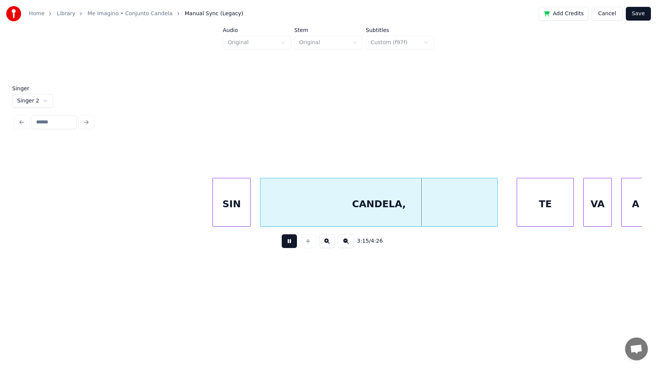
click at [289, 243] on button at bounding box center [289, 241] width 15 height 14
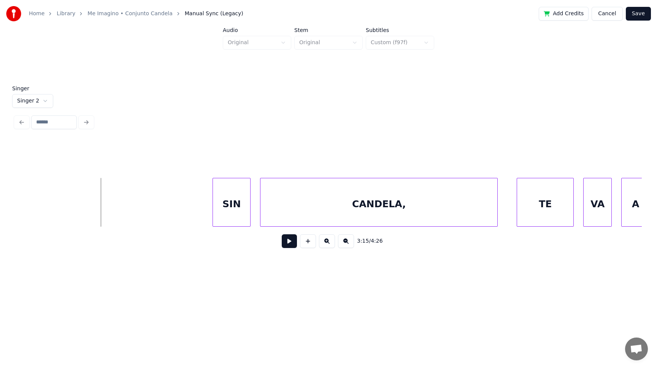
click at [287, 242] on button at bounding box center [289, 241] width 15 height 14
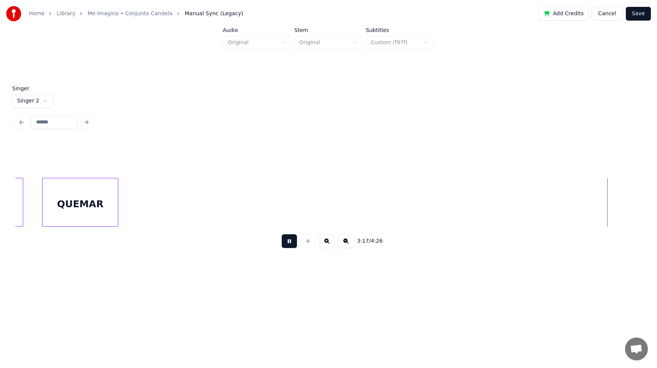
scroll to position [0, 93915]
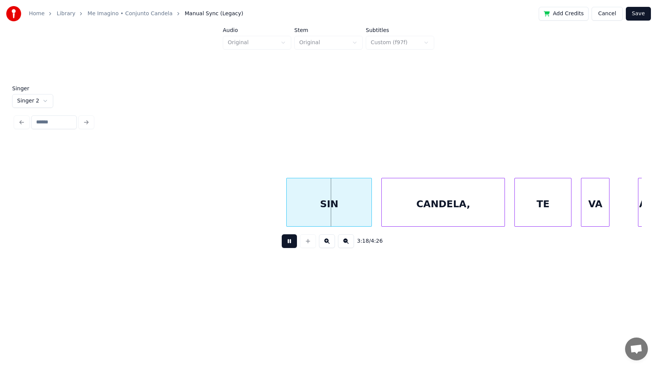
click at [287, 242] on button at bounding box center [289, 241] width 15 height 14
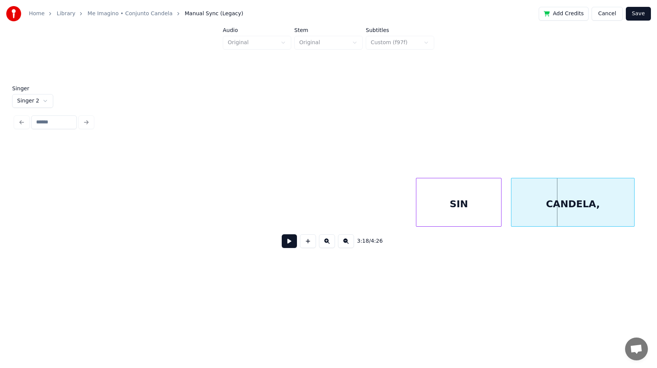
scroll to position [0, 93771]
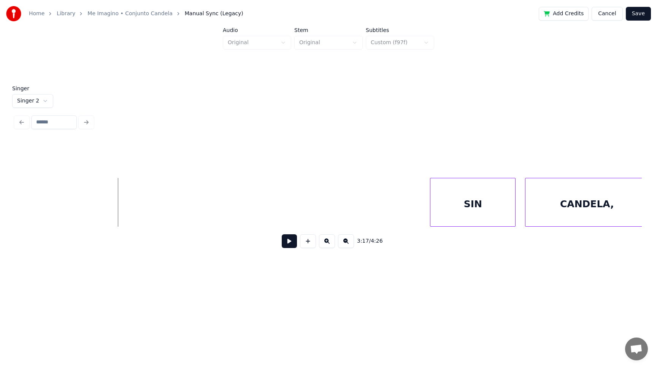
click at [288, 240] on button at bounding box center [289, 241] width 15 height 14
click at [281, 205] on div "SIN" at bounding box center [298, 204] width 85 height 52
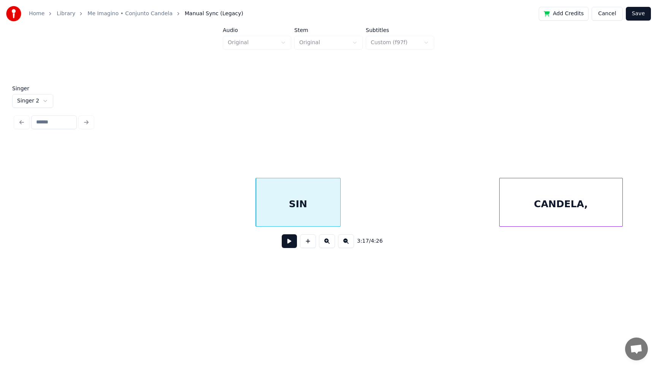
scroll to position [0, 93775]
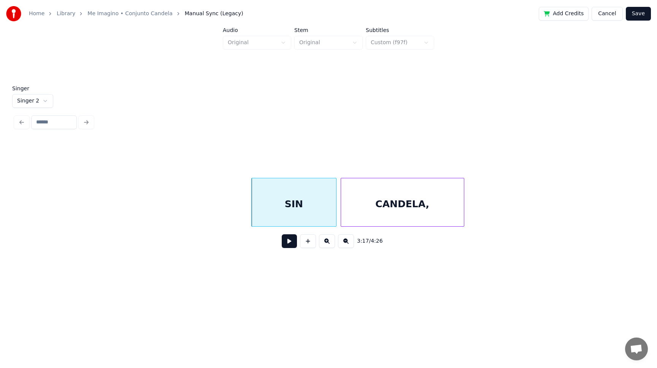
click at [385, 226] on div "SIN CANDELA," at bounding box center [328, 202] width 627 height 49
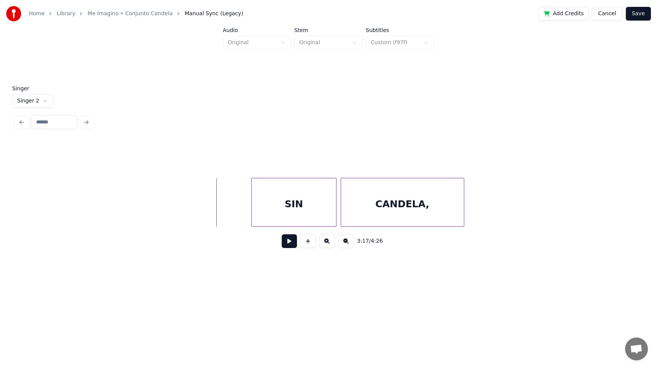
click at [283, 244] on button at bounding box center [289, 241] width 15 height 14
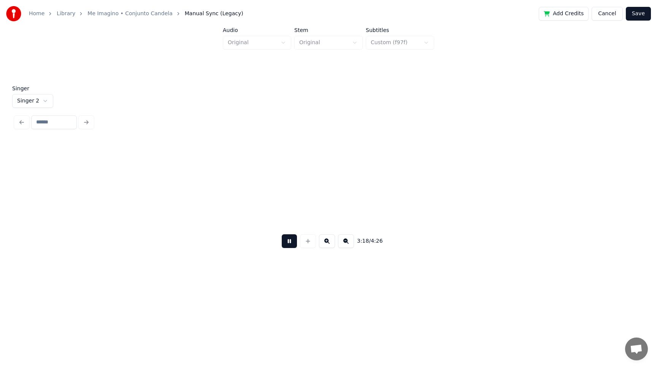
scroll to position [0, 94403]
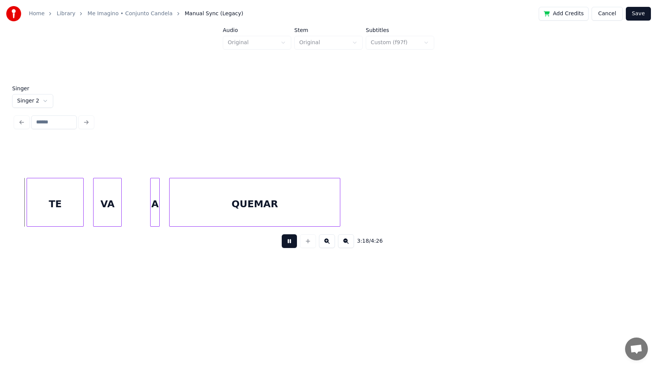
click at [283, 244] on button at bounding box center [289, 241] width 15 height 14
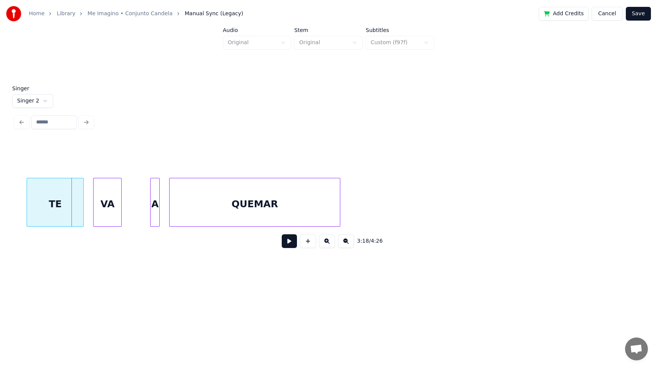
click at [283, 244] on button at bounding box center [289, 241] width 15 height 14
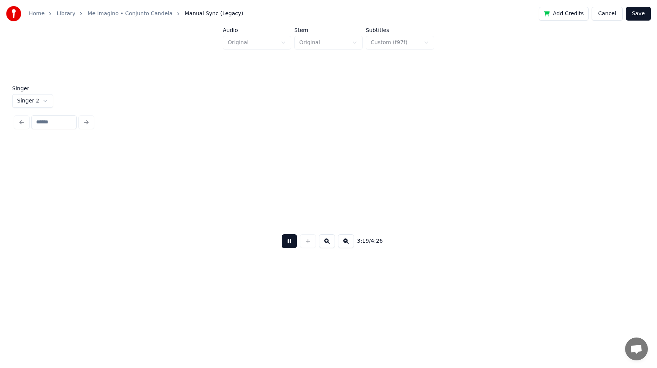
scroll to position [0, 95031]
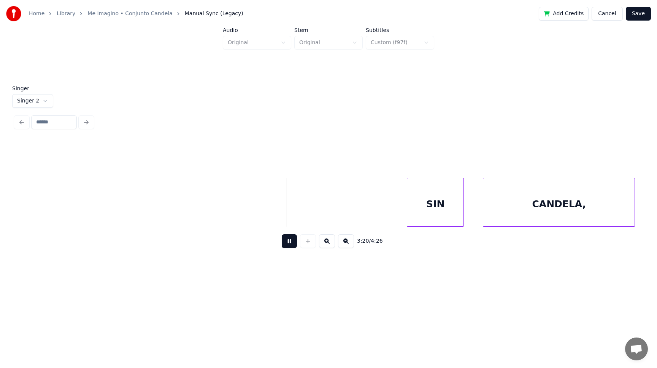
click at [283, 244] on button at bounding box center [289, 241] width 15 height 14
click at [291, 243] on button at bounding box center [289, 241] width 15 height 14
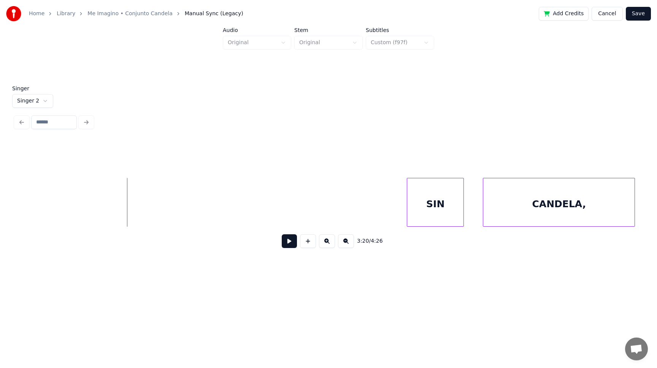
click at [284, 242] on button at bounding box center [289, 241] width 15 height 14
click at [277, 220] on div "SIN" at bounding box center [273, 204] width 56 height 52
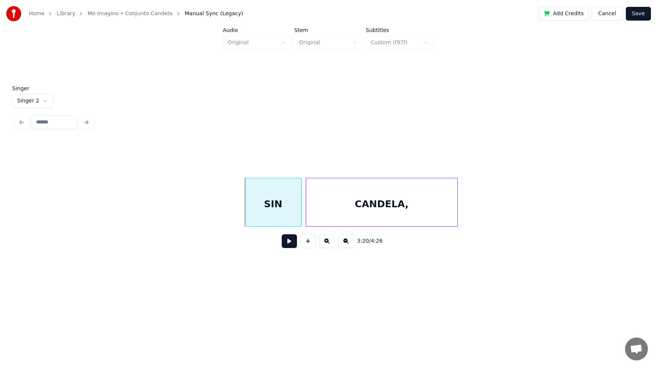
click at [356, 220] on div "CANDELA," at bounding box center [381, 204] width 151 height 52
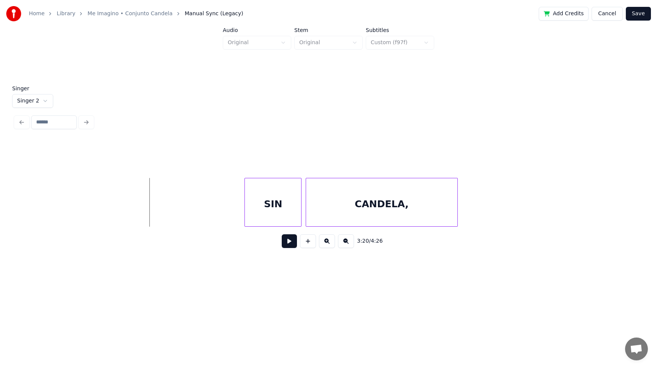
click at [290, 239] on button at bounding box center [289, 241] width 15 height 14
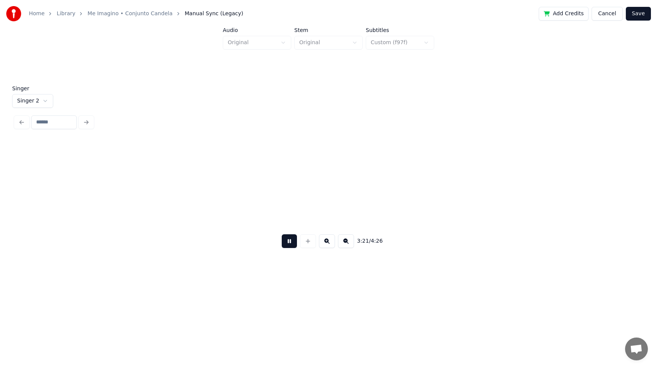
scroll to position [0, 95661]
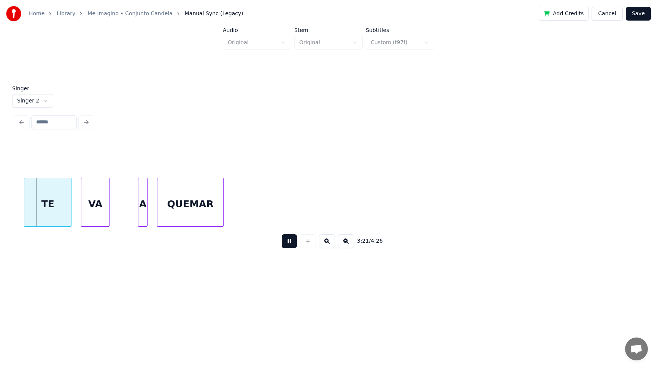
click at [290, 239] on button at bounding box center [289, 241] width 15 height 14
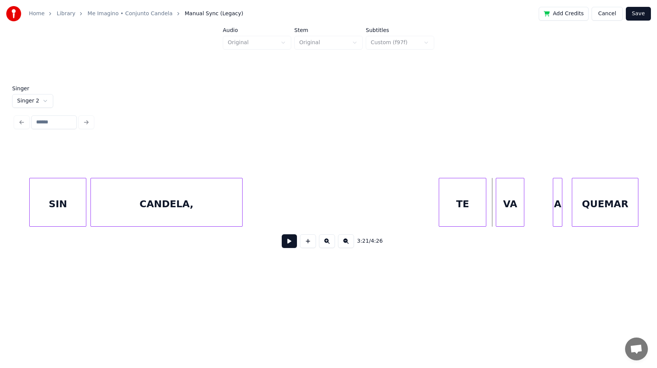
scroll to position [0, 95225]
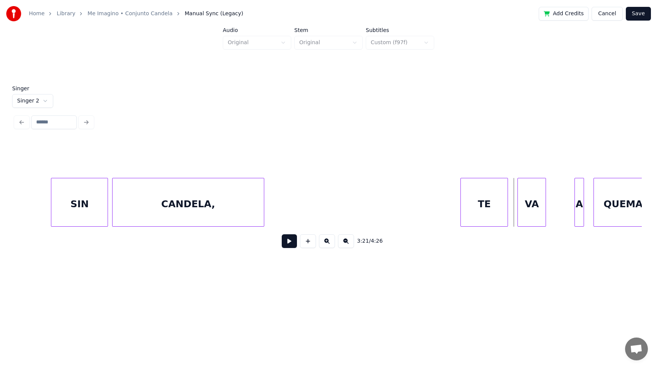
click at [205, 212] on div "CANDELA," at bounding box center [188, 204] width 151 height 52
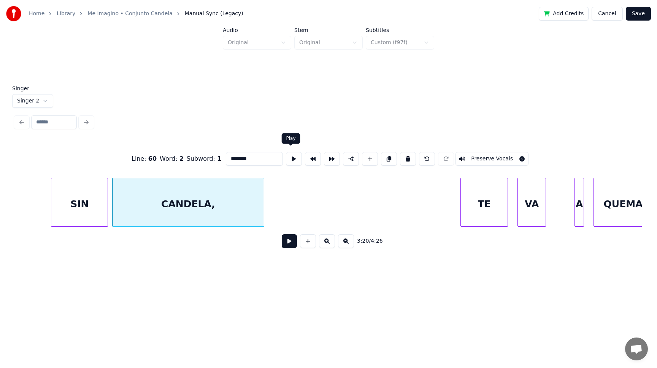
click at [292, 154] on button at bounding box center [294, 159] width 16 height 14
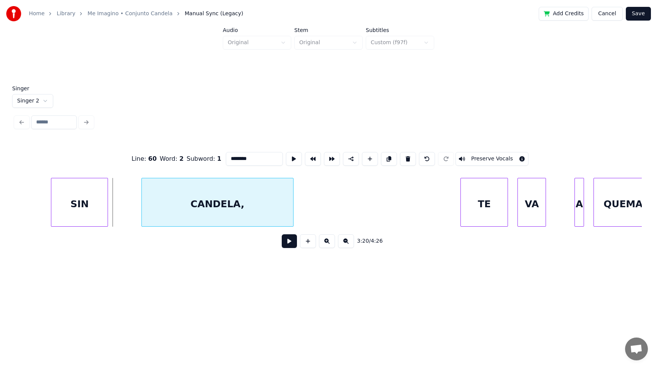
click at [293, 197] on div "CANDELA," at bounding box center [218, 202] width 152 height 49
click at [119, 213] on div at bounding box center [120, 202] width 2 height 48
click at [290, 154] on button at bounding box center [294, 159] width 16 height 14
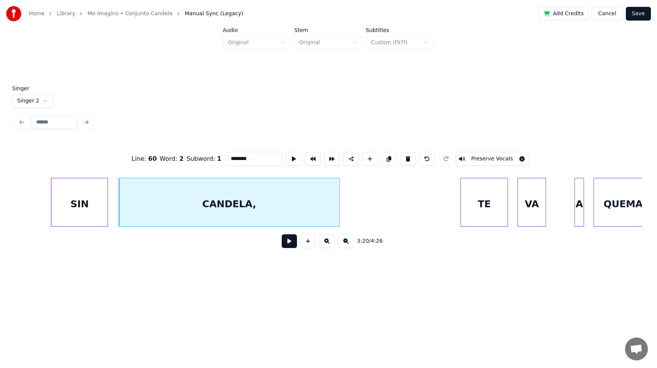
click at [337, 201] on div at bounding box center [338, 202] width 2 height 48
click at [289, 153] on button at bounding box center [294, 159] width 16 height 14
click at [363, 205] on div at bounding box center [362, 202] width 2 height 48
click at [290, 155] on button at bounding box center [294, 159] width 16 height 14
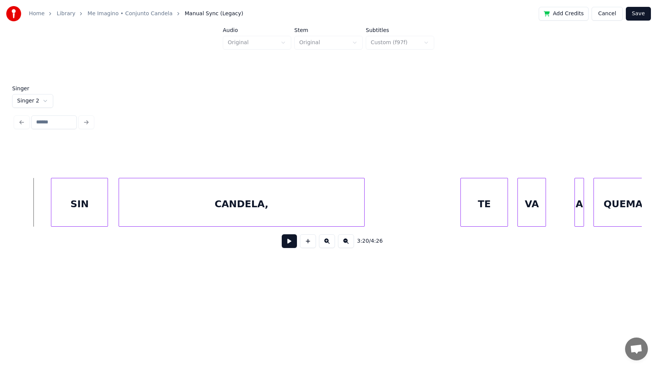
click at [289, 242] on button at bounding box center [289, 241] width 15 height 14
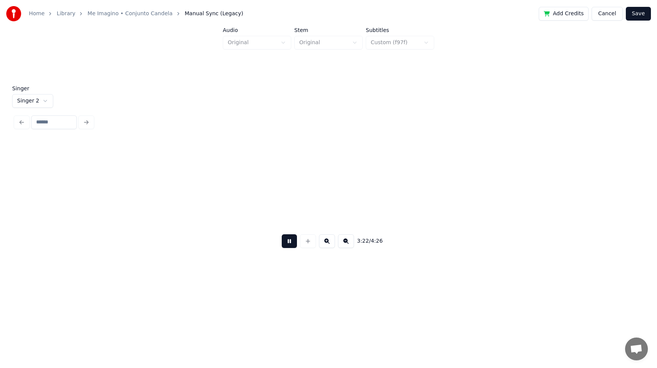
scroll to position [0, 96486]
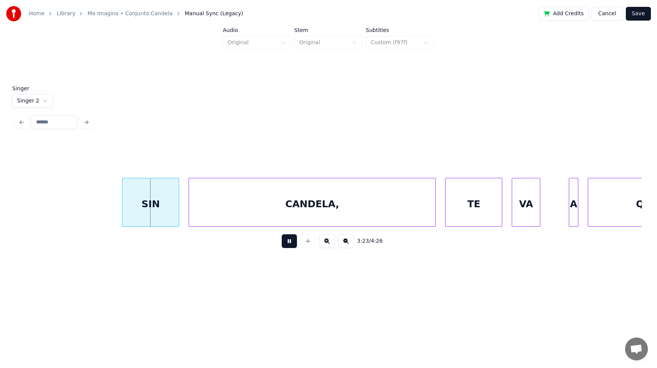
click at [289, 242] on button at bounding box center [289, 241] width 15 height 14
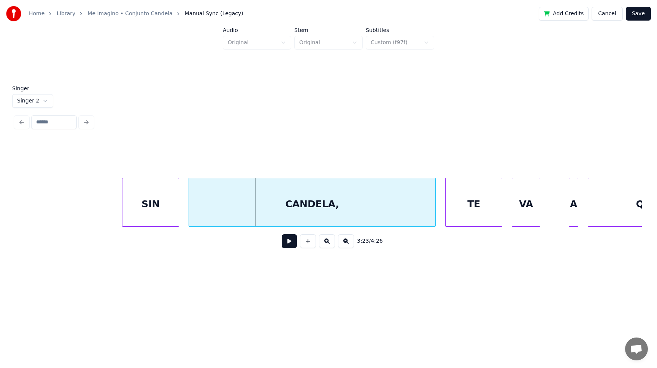
click at [289, 242] on button at bounding box center [289, 241] width 15 height 14
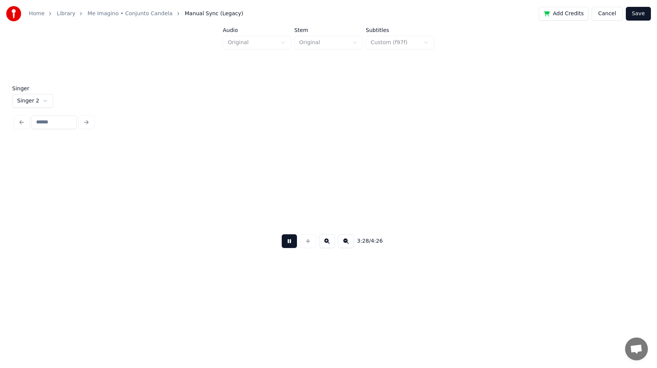
scroll to position [0, 99008]
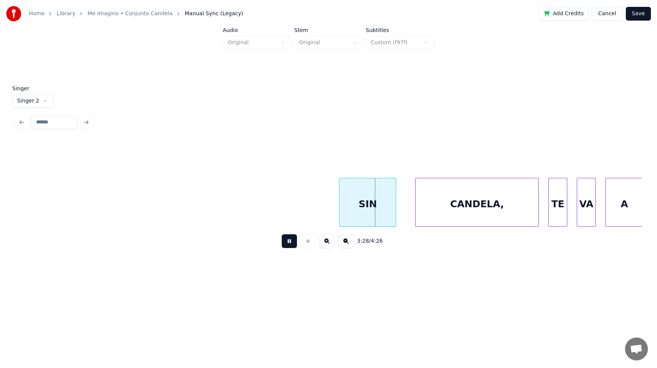
click at [289, 242] on button at bounding box center [289, 241] width 15 height 14
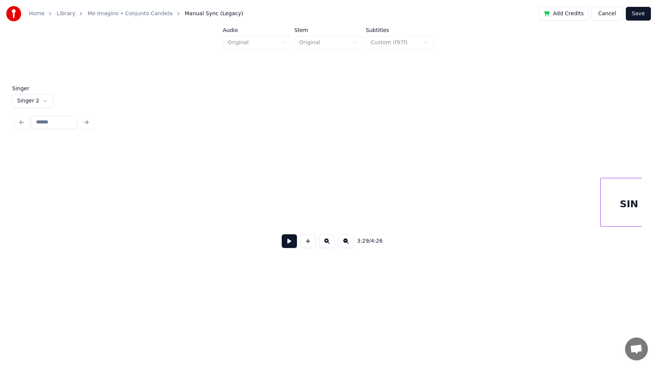
scroll to position [0, 98739]
